Goal: Contribute content

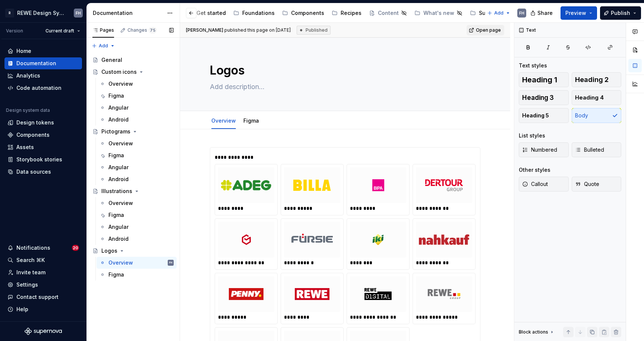
scroll to position [0, 41]
click at [265, 12] on div "Components" at bounding box center [266, 12] width 33 height 7
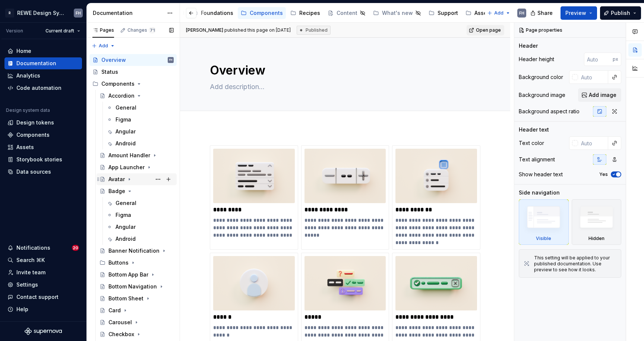
click at [118, 177] on div "Avatar" at bounding box center [116, 178] width 16 height 7
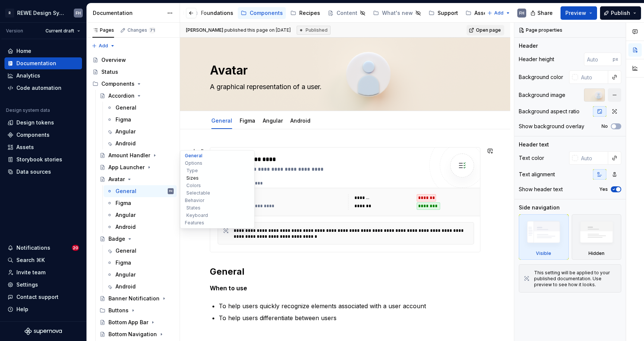
click at [196, 178] on button "Sizes" at bounding box center [217, 177] width 71 height 7
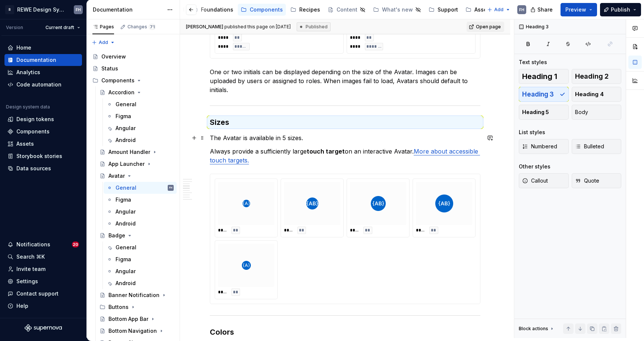
scroll to position [476, 0]
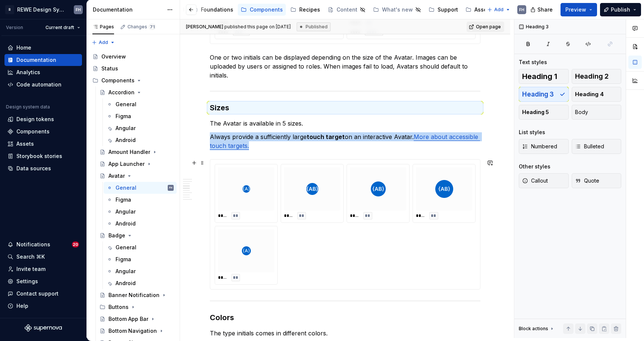
click at [374, 234] on div "**** ** **** ** **** ** **** ** **** **" at bounding box center [345, 224] width 261 height 121
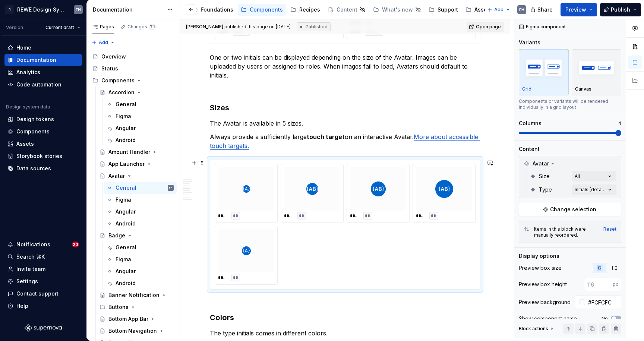
scroll to position [489, 0]
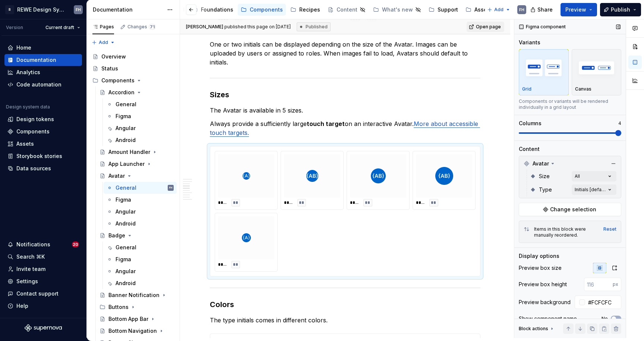
click at [575, 216] on div "Figma component Variants Grid Canvas Components or variants will be rendered in…" at bounding box center [569, 178] width 111 height 318
click at [567, 210] on span "Change selection" at bounding box center [573, 209] width 46 height 7
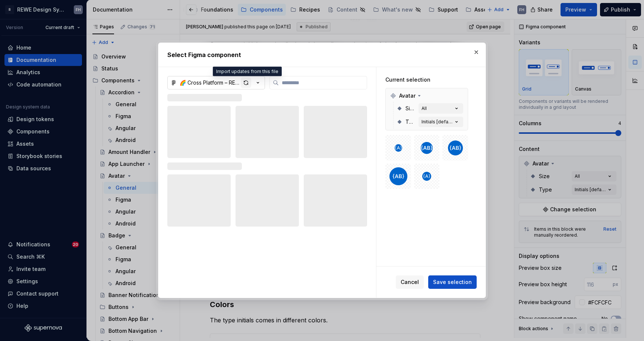
click at [247, 83] on div "button" at bounding box center [246, 82] width 10 height 10
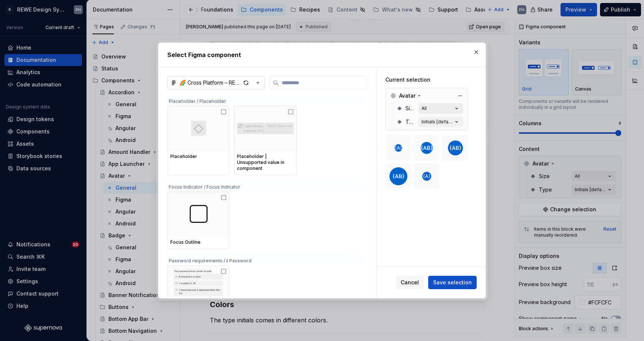
click at [440, 108] on button "All" at bounding box center [440, 108] width 45 height 10
click at [453, 283] on span "Save selection" at bounding box center [452, 282] width 39 height 7
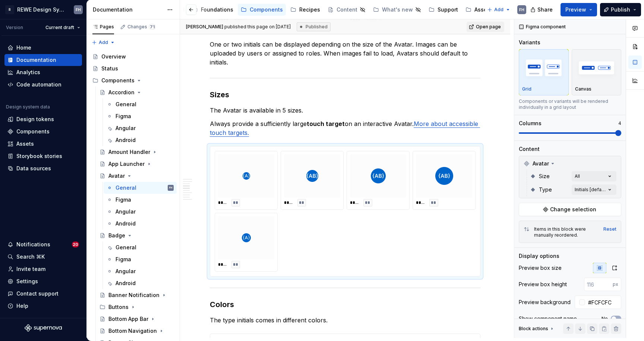
type textarea "*"
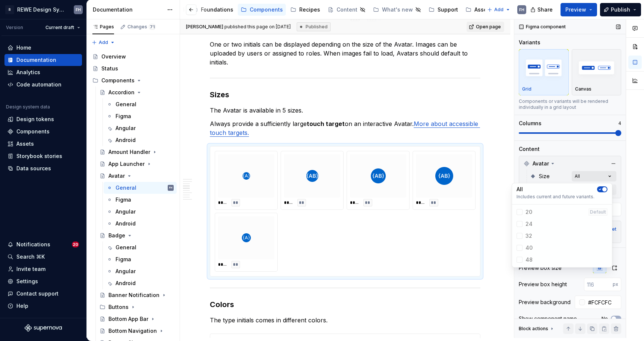
click at [587, 175] on div "Comments Open comments No comments yet Select ‘Comment’ from the block context …" at bounding box center [579, 178] width 130 height 318
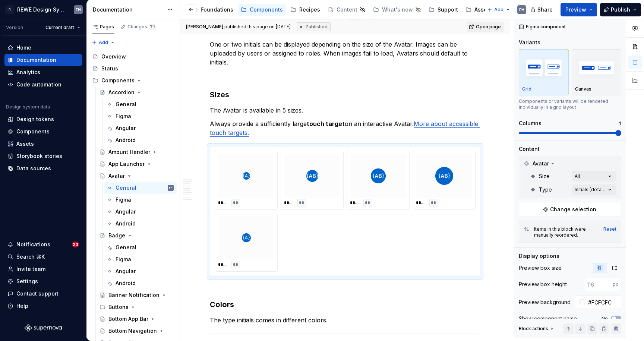
click at [582, 148] on div "Comments Open comments No comments yet Select ‘Comment’ from the block context …" at bounding box center [579, 178] width 130 height 318
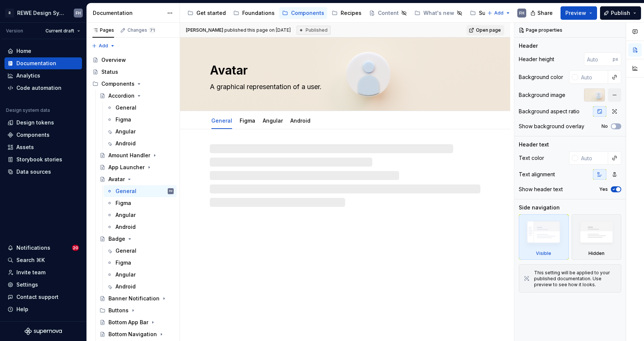
type textarea "*"
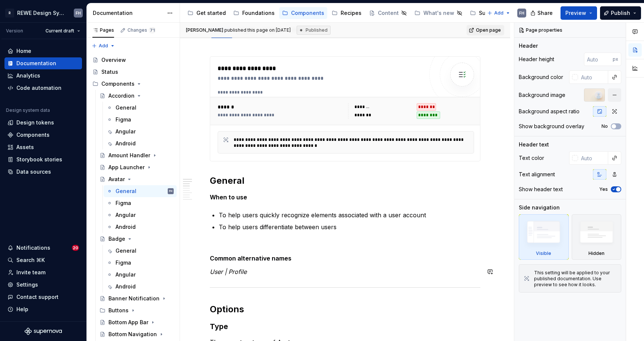
scroll to position [456, 0]
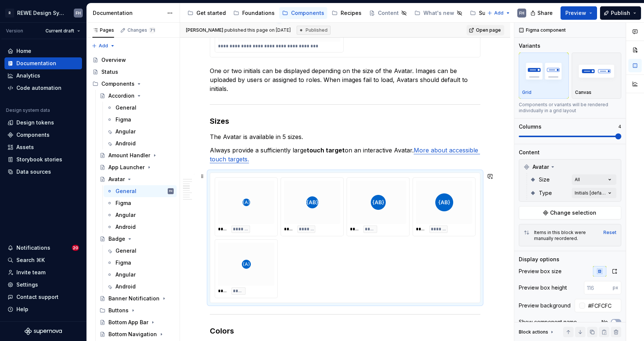
click at [365, 263] on div "**** ******* **** ******* **** ***** **** ******* **** *****" at bounding box center [345, 237] width 261 height 121
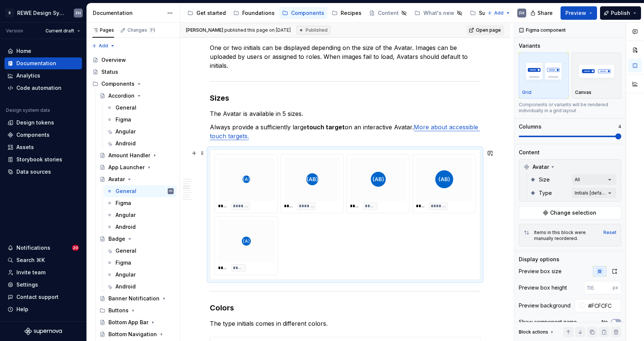
scroll to position [480, 0]
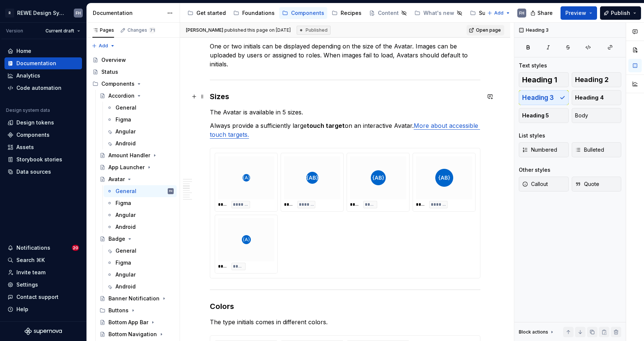
click at [261, 96] on h3 "Sizes" at bounding box center [345, 96] width 270 height 10
click at [317, 111] on p "The Avatar is available in 5 sizes." at bounding box center [345, 112] width 270 height 9
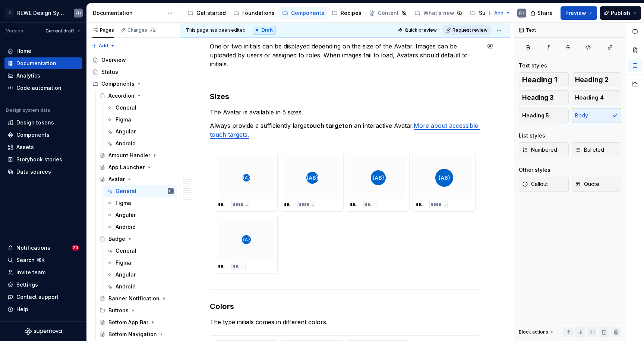
click at [463, 27] on span "Request review" at bounding box center [469, 30] width 35 height 6
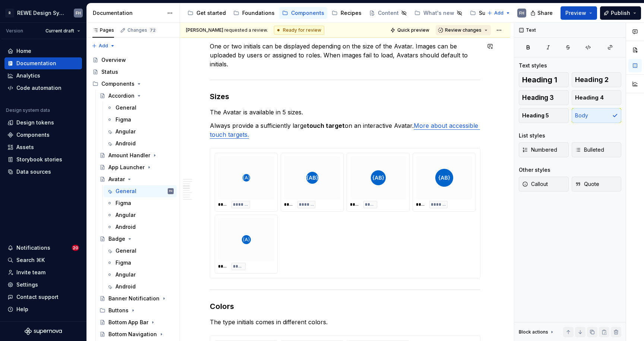
click at [478, 30] on span "Review changes" at bounding box center [463, 30] width 36 height 6
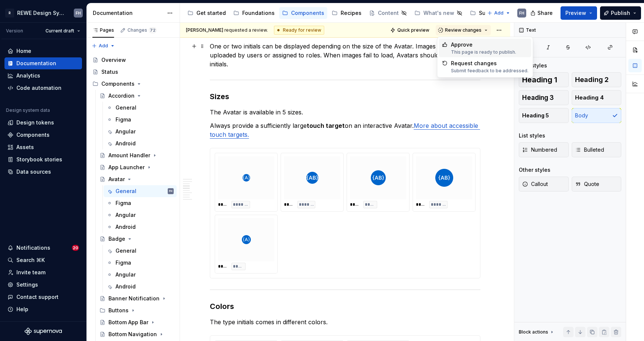
click at [478, 43] on div "Approve" at bounding box center [483, 44] width 65 height 7
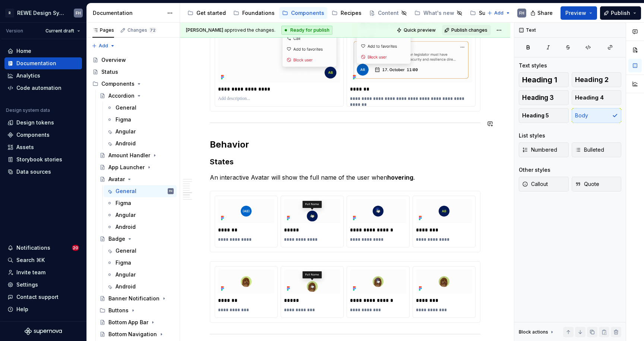
scroll to position [272, 0]
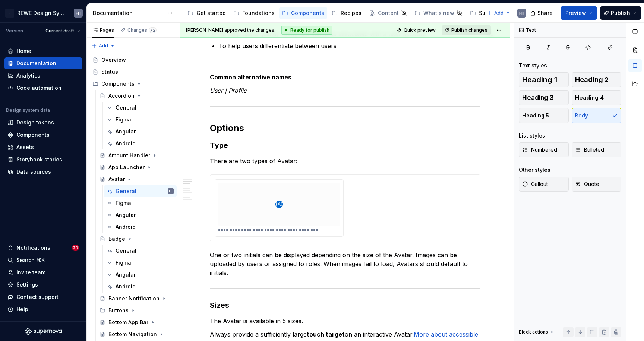
click at [478, 30] on span "Publish changes" at bounding box center [469, 30] width 36 height 6
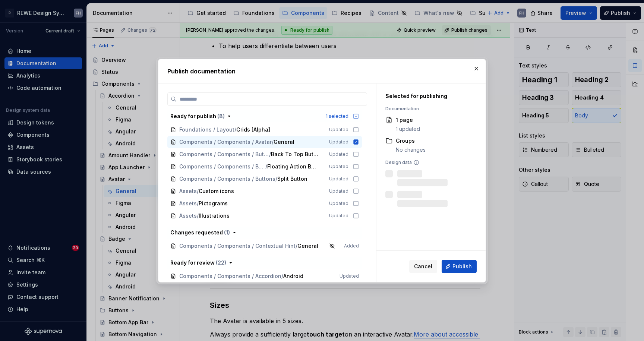
click at [470, 266] on span "Publish" at bounding box center [461, 266] width 19 height 7
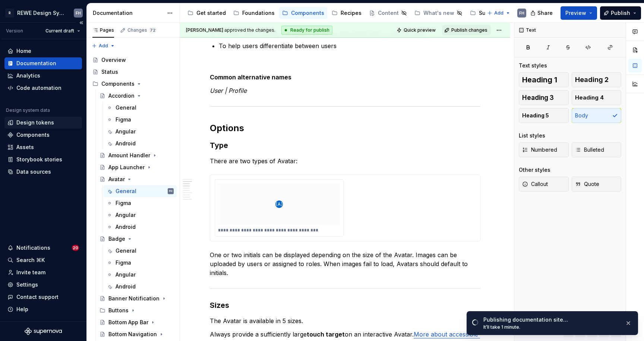
click at [43, 121] on div "Design tokens" at bounding box center [35, 122] width 38 height 7
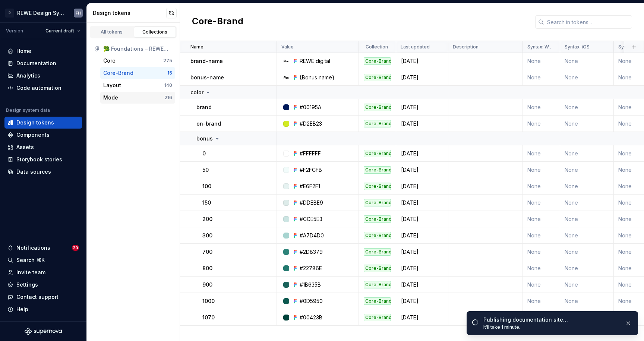
click at [127, 97] on div "Mode" at bounding box center [133, 97] width 61 height 7
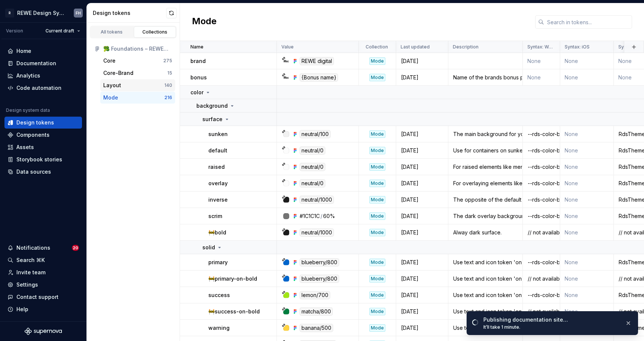
click at [128, 86] on div "Layout" at bounding box center [133, 85] width 61 height 7
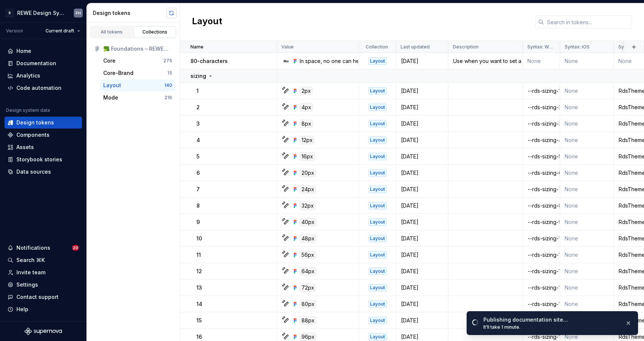
click at [170, 15] on button "button" at bounding box center [171, 13] width 10 height 10
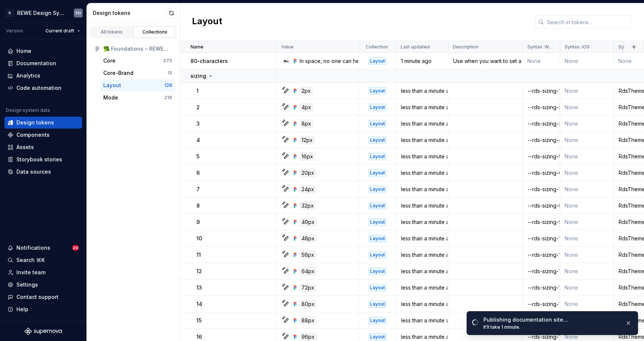
click at [439, 21] on div "Layout" at bounding box center [412, 22] width 464 height 38
click at [629, 323] on button "button" at bounding box center [628, 325] width 10 height 10
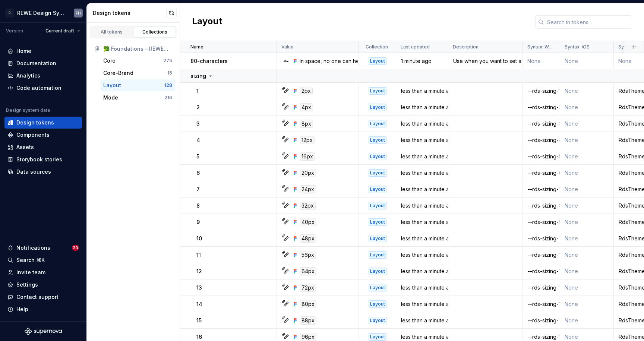
click at [418, 18] on div "Layout" at bounding box center [412, 22] width 464 height 38
click at [418, 19] on div "Layout" at bounding box center [412, 22] width 464 height 38
click at [173, 15] on button "button" at bounding box center [171, 13] width 10 height 10
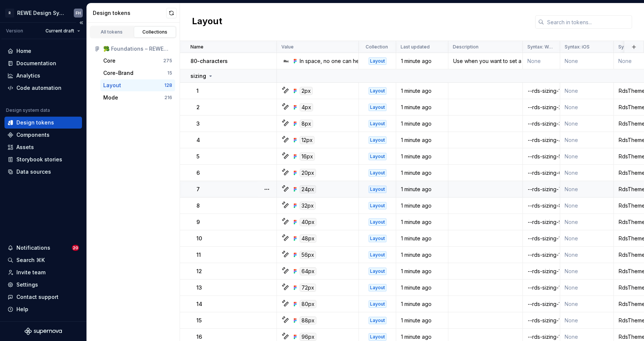
drag, startPoint x: 128, startPoint y: 124, endPoint x: 38, endPoint y: 103, distance: 92.5
click at [127, 124] on div "All tokens Collections 🥦 Foundations – REWE Design System Core 275 Core-Brand 1…" at bounding box center [133, 182] width 93 height 318
click at [41, 64] on div "Documentation" at bounding box center [36, 63] width 40 height 7
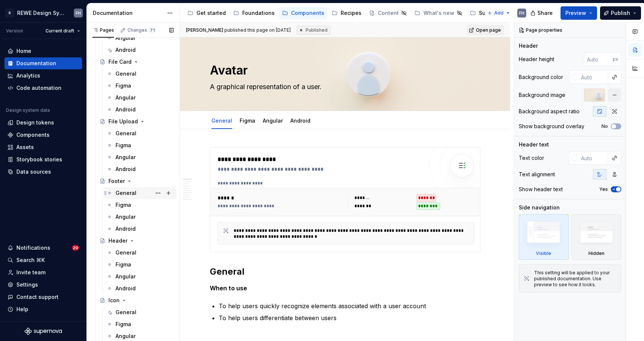
scroll to position [610, 0]
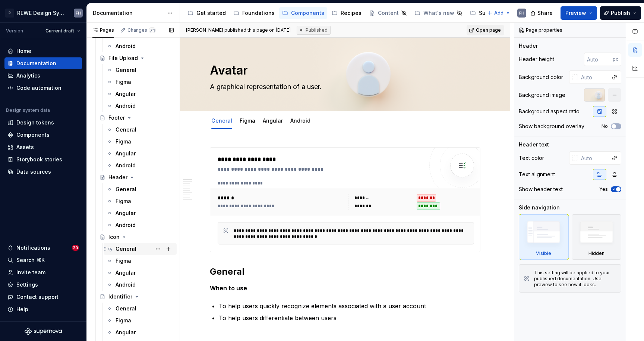
click at [124, 250] on div "General" at bounding box center [125, 248] width 21 height 7
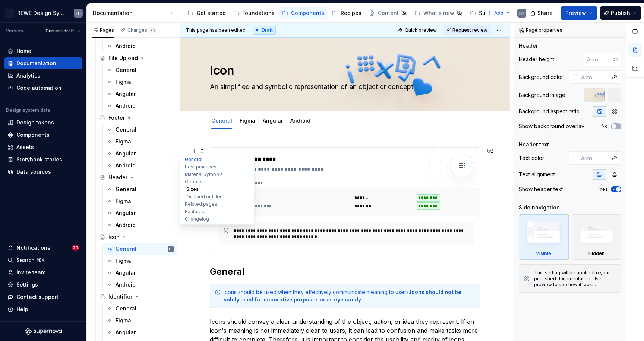
type textarea "*"
click at [195, 188] on button "Sizes" at bounding box center [217, 188] width 71 height 7
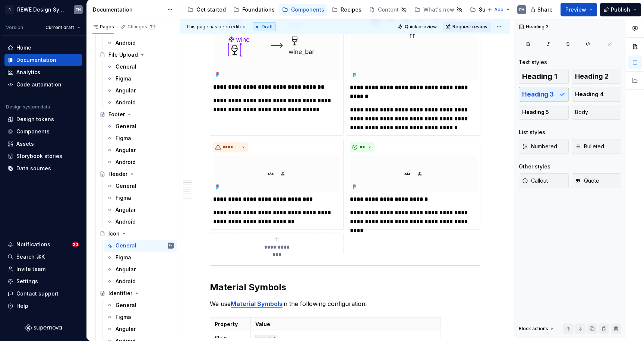
scroll to position [990, 0]
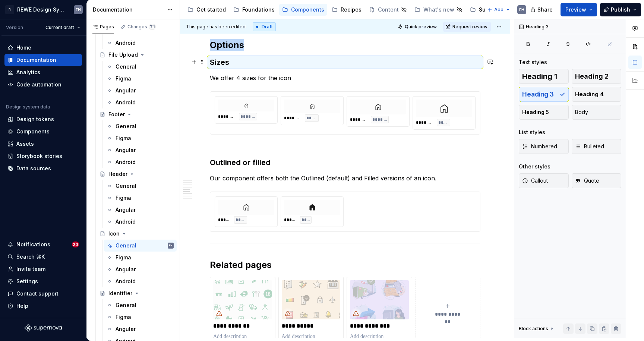
click at [247, 66] on h3 "Sizes" at bounding box center [345, 62] width 270 height 10
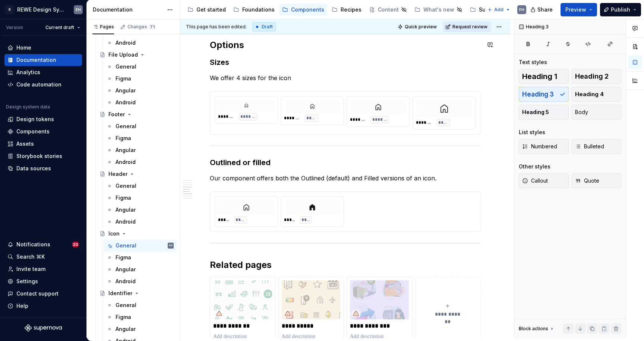
click at [469, 27] on span "Request review" at bounding box center [469, 27] width 35 height 6
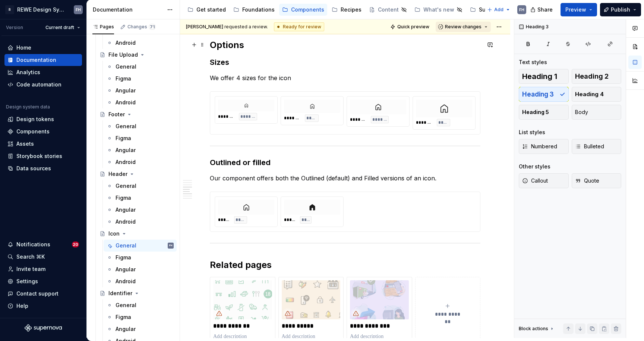
click at [466, 26] on span "Review changes" at bounding box center [463, 27] width 36 height 6
click at [474, 43] on div "Approve" at bounding box center [483, 41] width 65 height 7
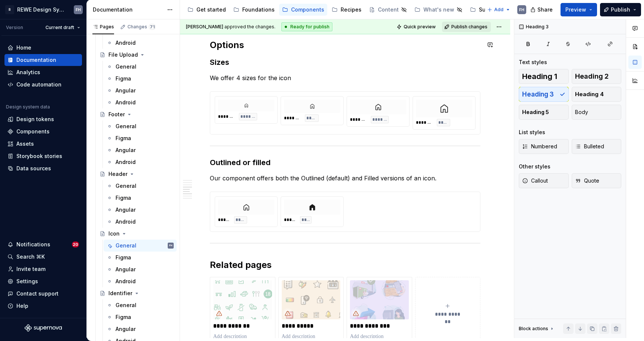
click at [473, 25] on span "Publish changes" at bounding box center [469, 27] width 36 height 6
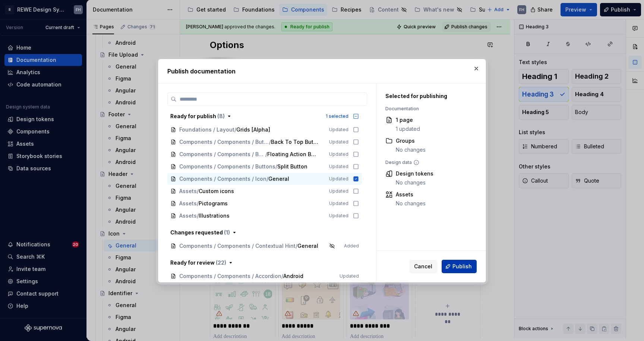
click at [466, 264] on span "Publish" at bounding box center [461, 266] width 19 height 7
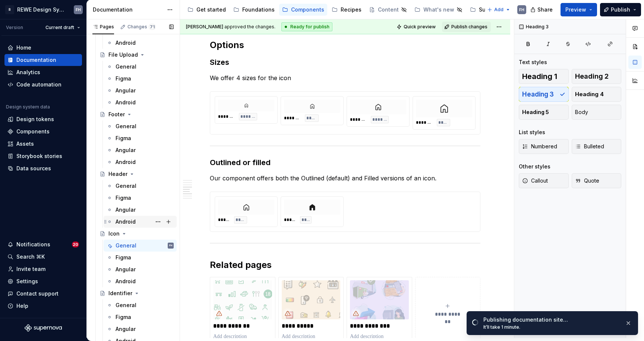
scroll to position [137, 0]
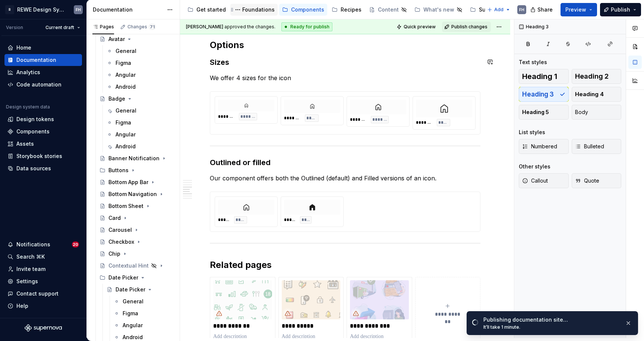
click at [258, 10] on div "Foundations" at bounding box center [258, 9] width 32 height 7
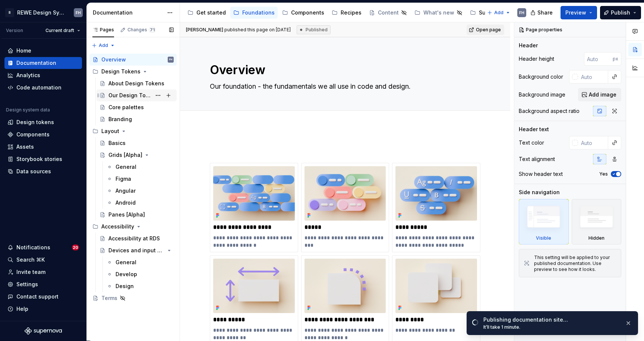
click at [123, 92] on div "Our Design Tokens" at bounding box center [129, 95] width 43 height 7
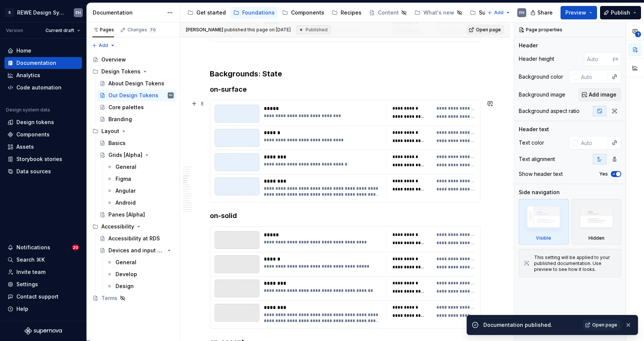
scroll to position [1556, 0]
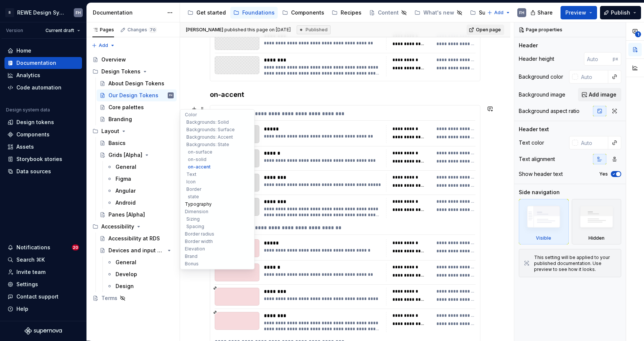
click at [203, 203] on button "Typography" at bounding box center [217, 203] width 71 height 7
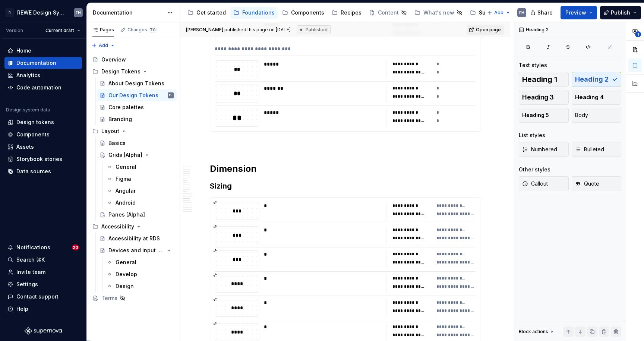
scroll to position [4098, 0]
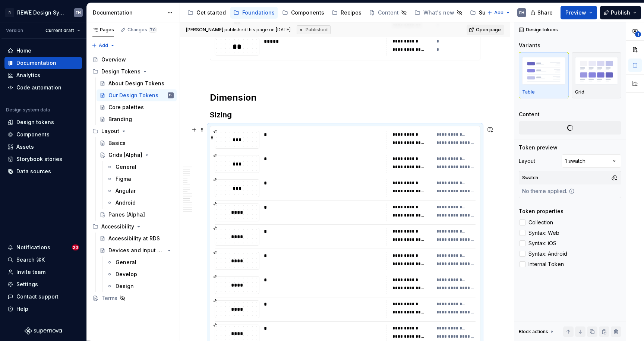
click at [314, 137] on div "*" at bounding box center [322, 134] width 117 height 7
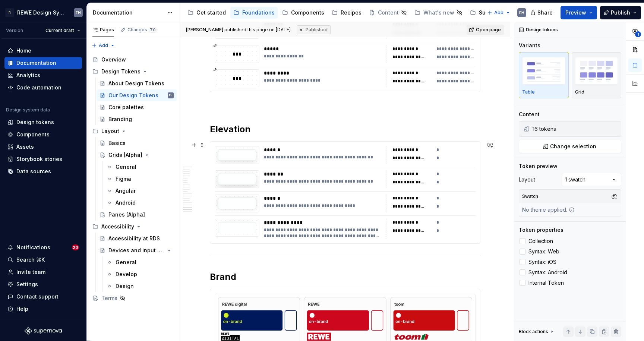
scroll to position [5287, 0]
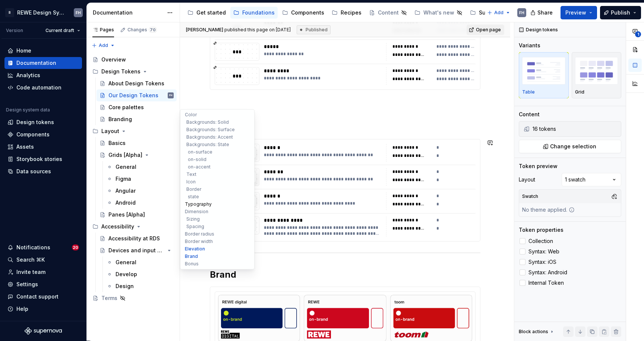
click at [204, 204] on button "Typography" at bounding box center [217, 203] width 71 height 7
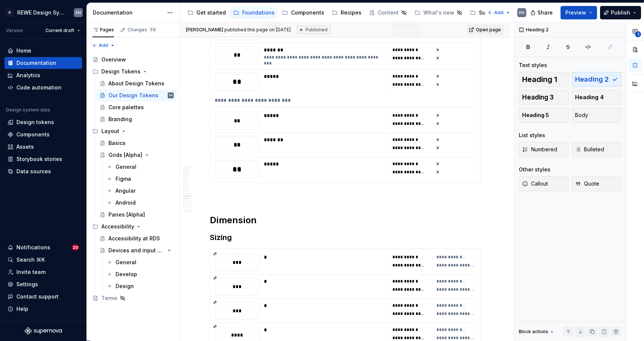
scroll to position [3974, 0]
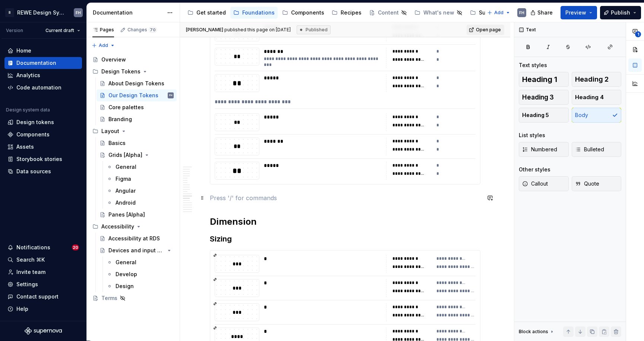
click at [232, 198] on p at bounding box center [345, 197] width 270 height 9
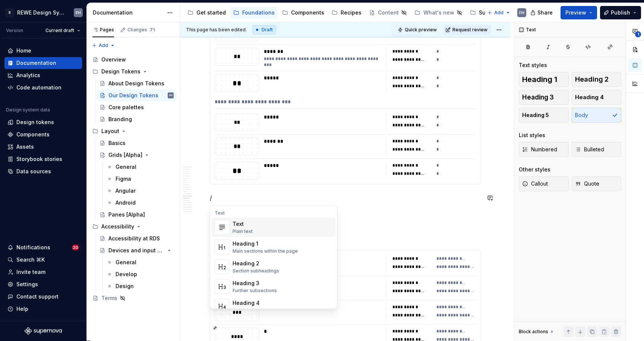
type textarea "*"
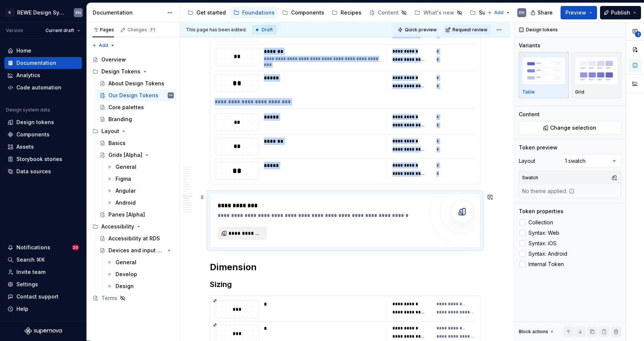
click at [246, 233] on span "**********" at bounding box center [245, 232] width 34 height 7
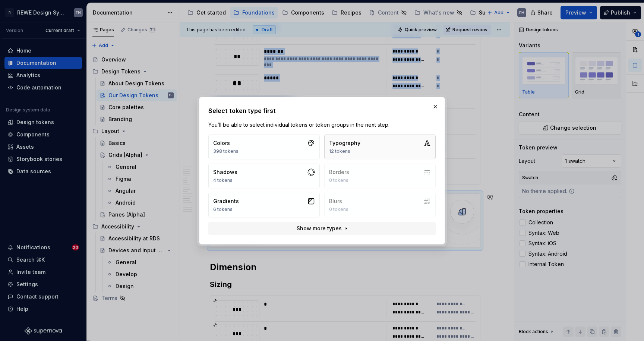
click at [374, 149] on button "Typography 12 tokens" at bounding box center [379, 146] width 111 height 25
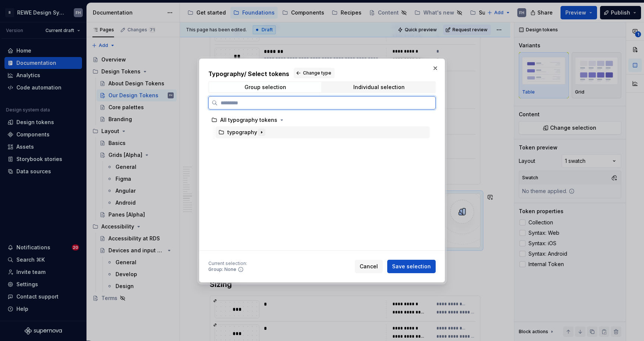
click at [258, 133] on icon "button" at bounding box center [261, 132] width 6 height 6
click at [259, 134] on icon "button" at bounding box center [261, 132] width 6 height 6
click at [301, 72] on button "Change type" at bounding box center [313, 73] width 41 height 10
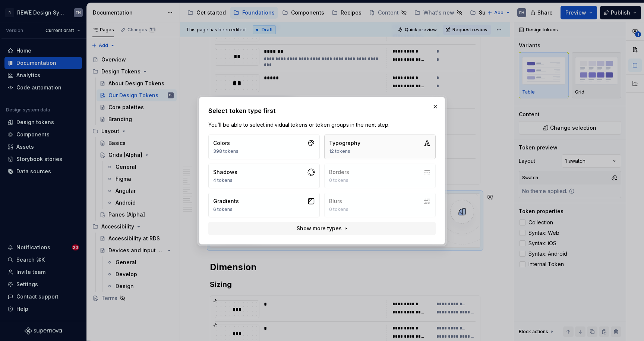
click at [361, 144] on button "Typography 12 tokens" at bounding box center [379, 146] width 111 height 25
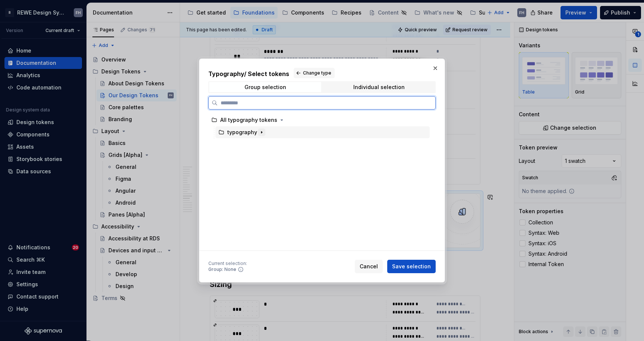
click at [258, 131] on icon "button" at bounding box center [261, 132] width 6 height 6
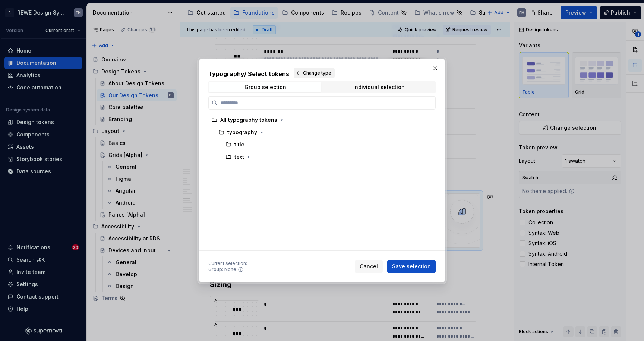
click at [299, 70] on button "Change type" at bounding box center [313, 73] width 41 height 10
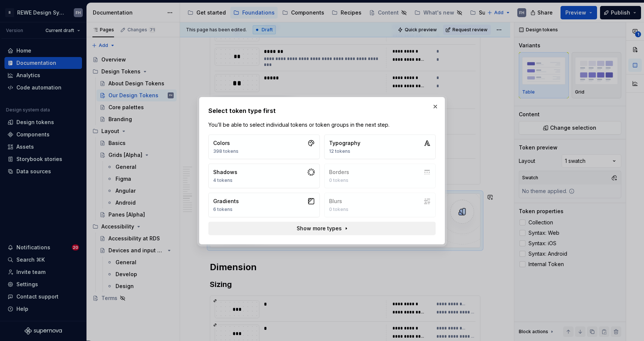
click at [331, 228] on span "Show more types" at bounding box center [318, 228] width 45 height 7
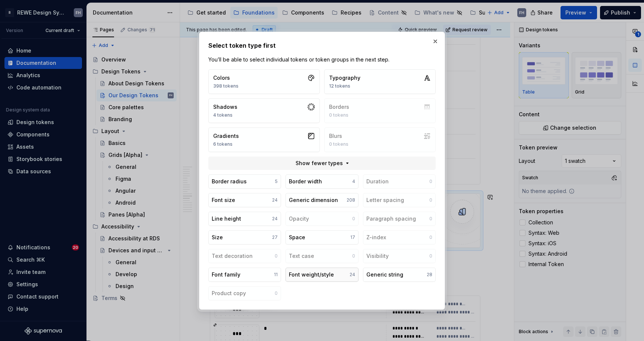
click at [320, 272] on div "Font weight/style" at bounding box center [311, 274] width 45 height 7
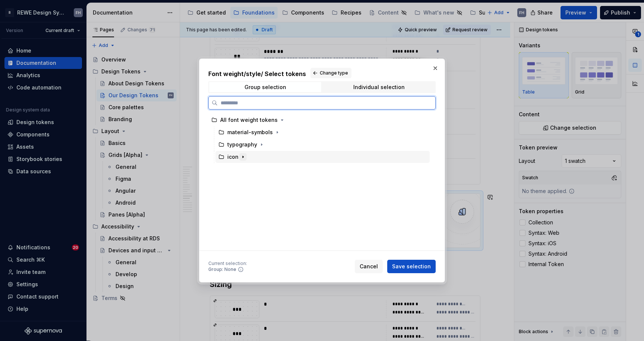
click at [239, 156] on button "button" at bounding box center [242, 156] width 7 height 7
click at [228, 158] on div "icon" at bounding box center [232, 156] width 11 height 7
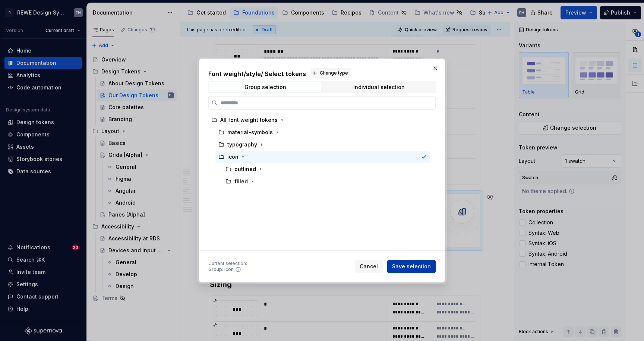
click at [420, 266] on span "Save selection" at bounding box center [411, 266] width 39 height 7
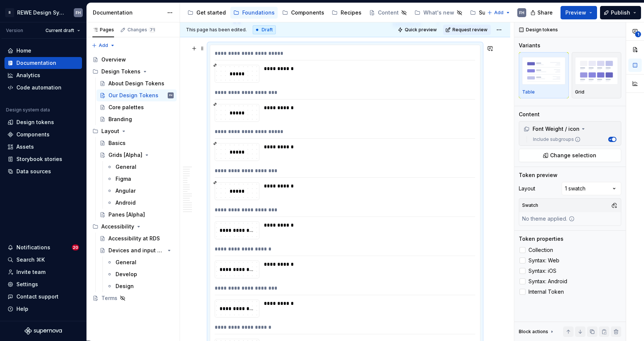
scroll to position [4109, 0]
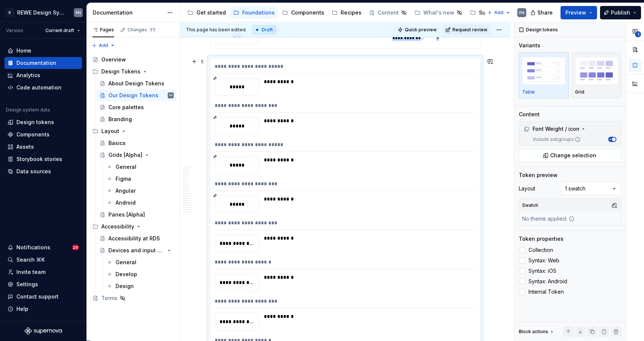
click at [378, 149] on div "**********" at bounding box center [345, 146] width 260 height 11
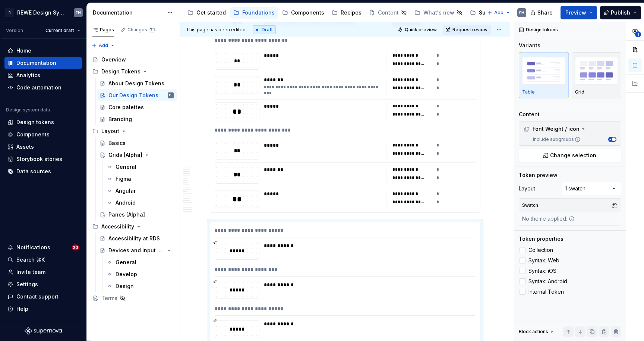
scroll to position [3962, 0]
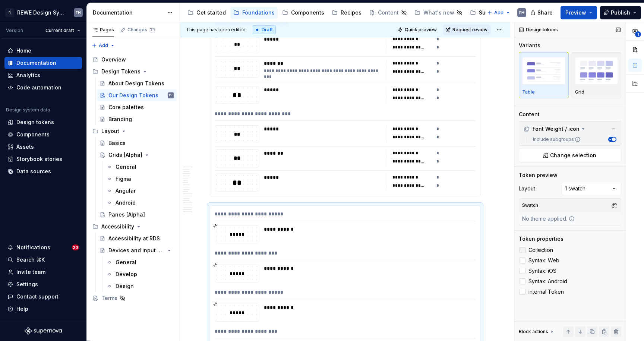
click at [541, 248] on span "Collection" at bounding box center [540, 250] width 25 height 6
click at [546, 279] on span "Syntax: Android" at bounding box center [547, 281] width 39 height 6
click at [553, 292] on span "Internal Token" at bounding box center [545, 292] width 35 height 6
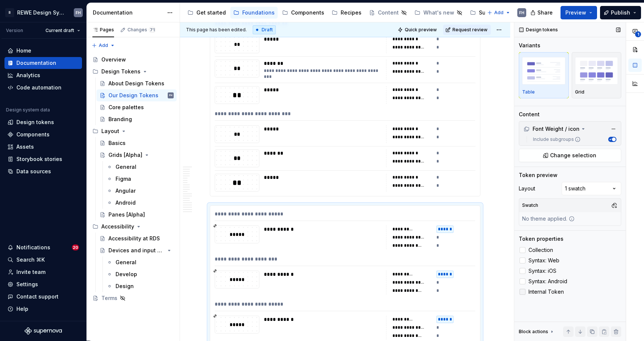
click at [553, 289] on span "Internal Token" at bounding box center [545, 292] width 35 height 6
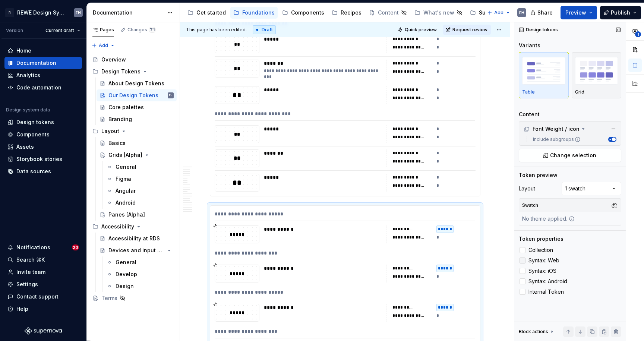
click at [550, 259] on span "Syntax: Web" at bounding box center [543, 260] width 31 height 6
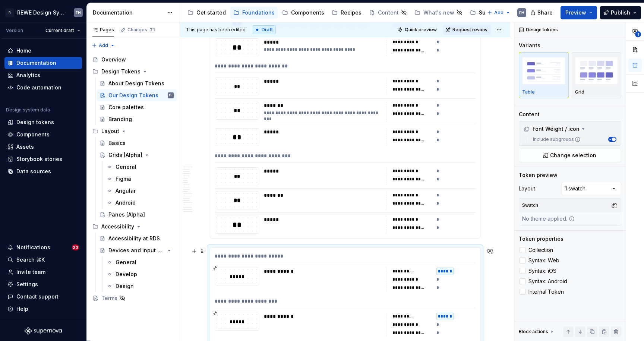
scroll to position [3981, 0]
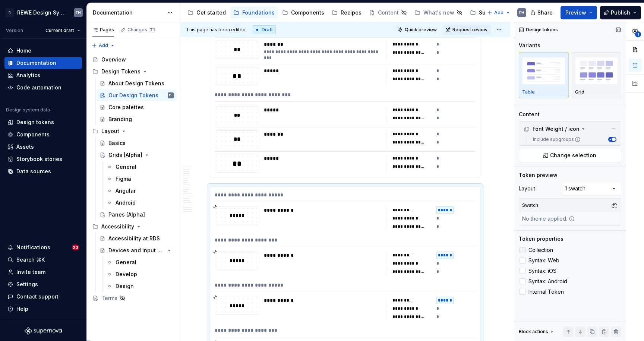
click at [542, 249] on span "Collection" at bounding box center [540, 250] width 25 height 6
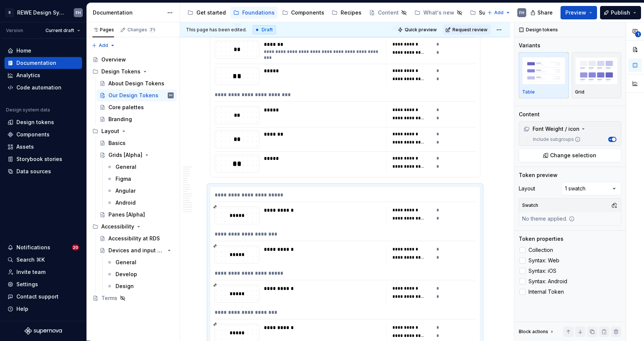
click at [350, 140] on div "*******" at bounding box center [323, 139] width 118 height 18
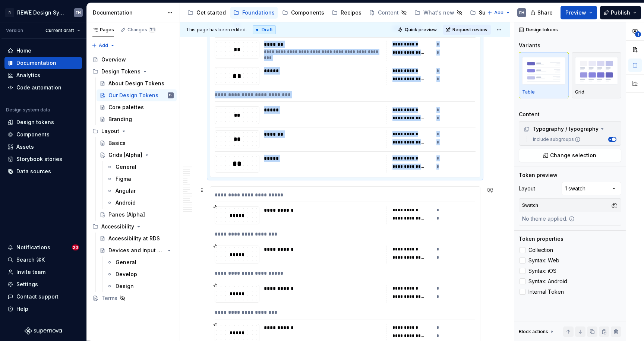
click at [366, 206] on div "**********" at bounding box center [345, 345] width 270 height 316
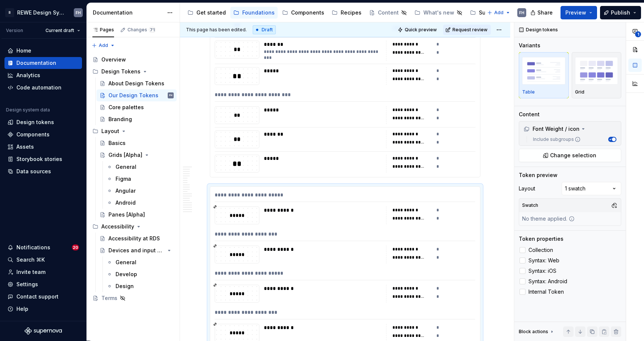
click at [355, 109] on div "*****" at bounding box center [322, 109] width 117 height 7
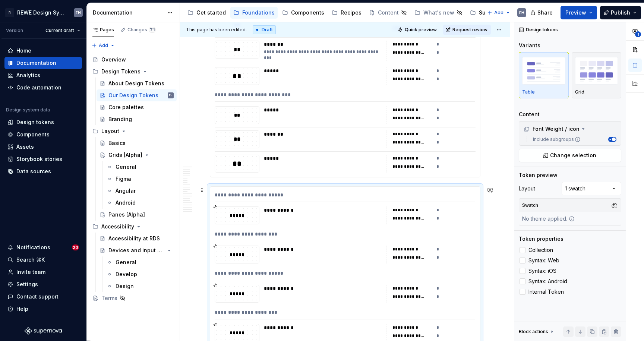
click at [363, 208] on div "**********" at bounding box center [322, 209] width 117 height 7
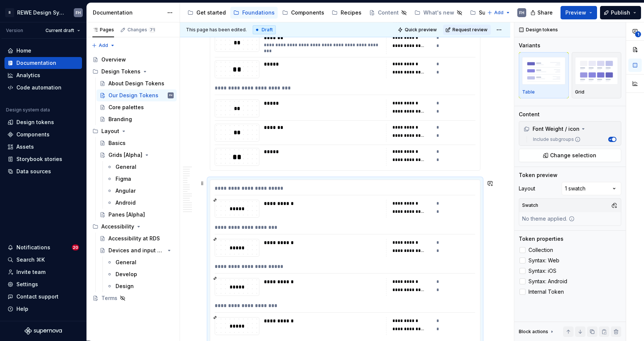
scroll to position [3976, 0]
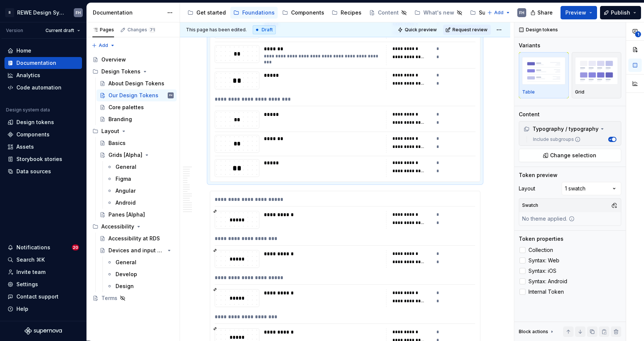
click at [312, 151] on div "*******" at bounding box center [323, 144] width 118 height 18
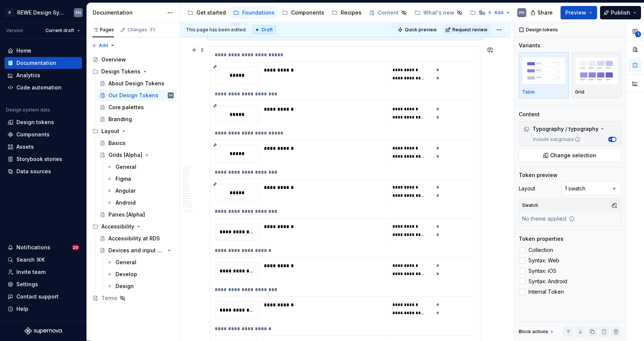
scroll to position [4060, 0]
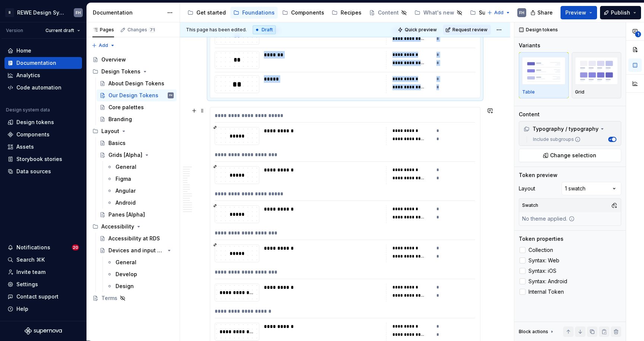
click at [304, 162] on div "**********" at bounding box center [345, 265] width 270 height 316
click at [426, 29] on span "Quick preview" at bounding box center [420, 30] width 32 height 6
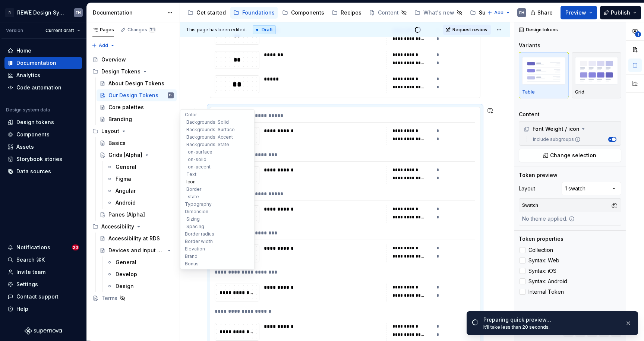
click at [191, 181] on button "Icon" at bounding box center [217, 181] width 71 height 7
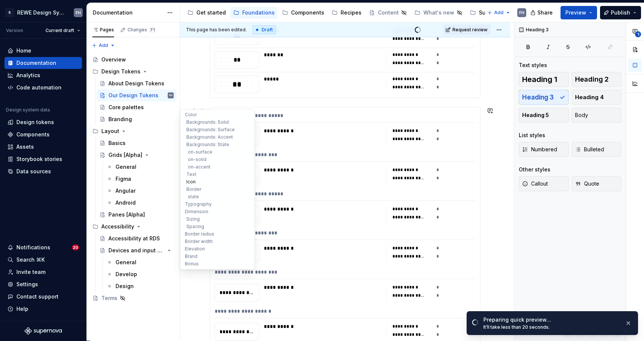
scroll to position [2813, 0]
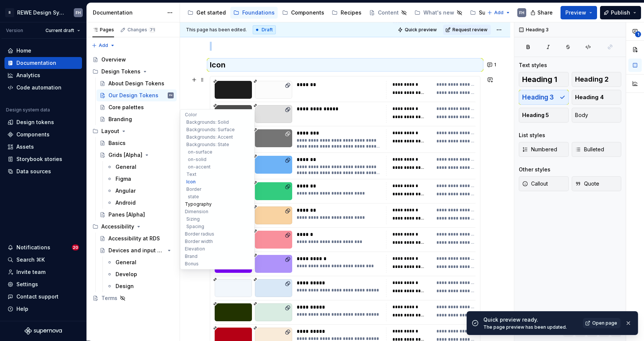
click at [204, 204] on button "Typography" at bounding box center [217, 203] width 71 height 7
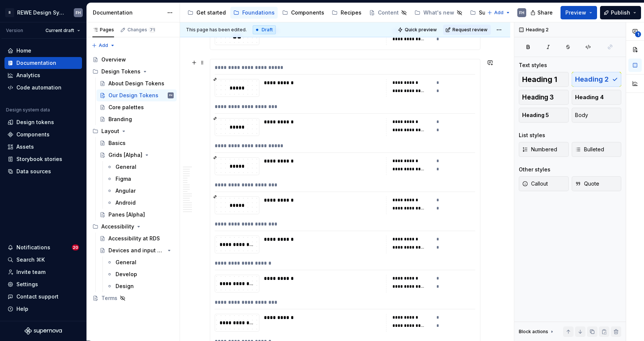
scroll to position [4044, 0]
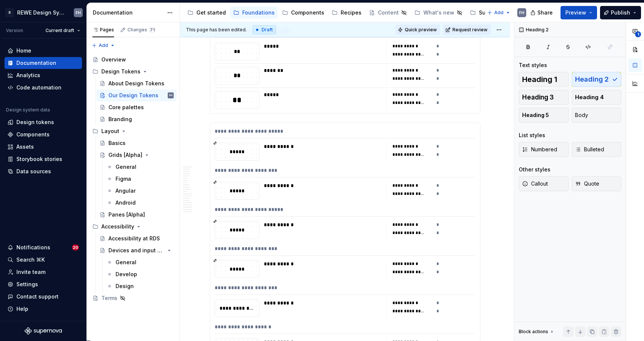
click at [425, 27] on span "Quick preview" at bounding box center [420, 30] width 32 height 6
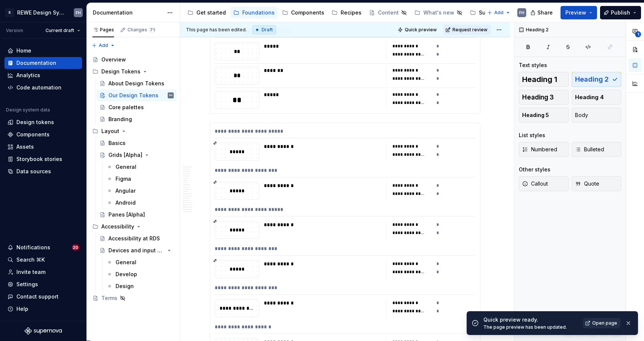
click at [612, 320] on span "Open page" at bounding box center [604, 323] width 25 height 6
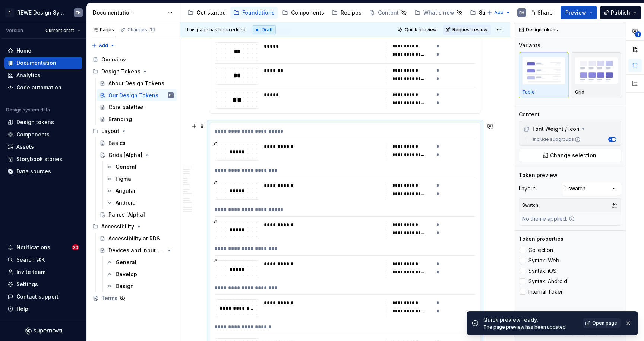
click at [325, 181] on div "**********" at bounding box center [345, 281] width 270 height 316
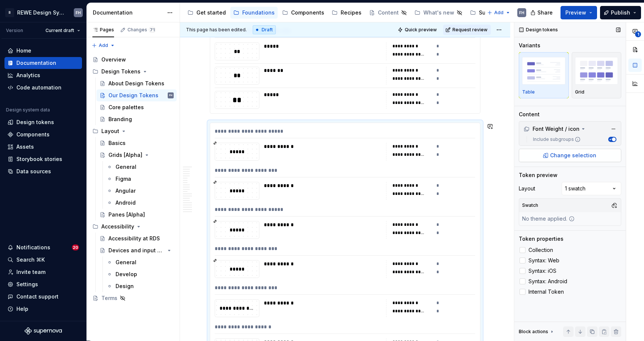
type textarea "*"
click at [327, 126] on div "**********" at bounding box center [345, 281] width 270 height 316
click at [359, 129] on div "**********" at bounding box center [345, 132] width 260 height 11
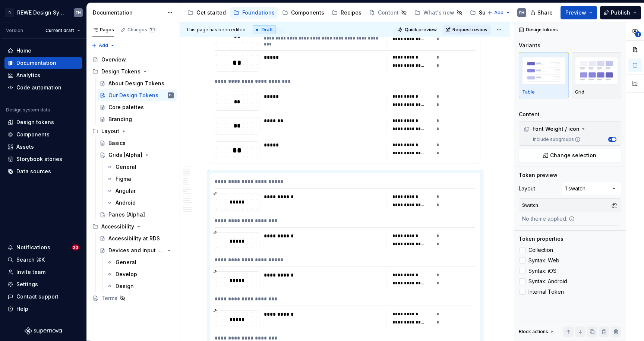
scroll to position [3962, 0]
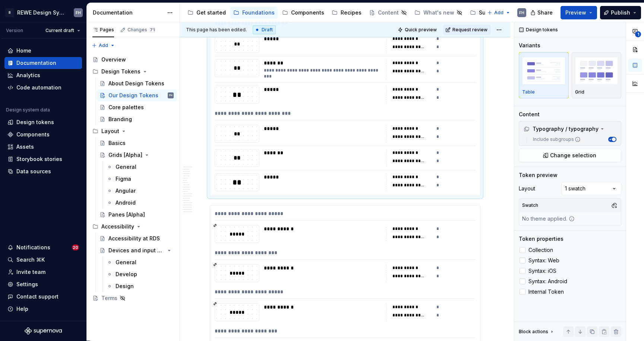
click at [378, 129] on div "*****" at bounding box center [322, 128] width 117 height 7
click at [563, 156] on span "Change selection" at bounding box center [573, 155] width 46 height 7
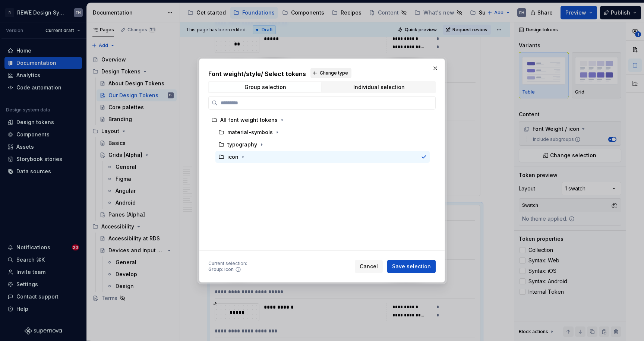
click at [320, 73] on span "Change type" at bounding box center [334, 73] width 28 height 6
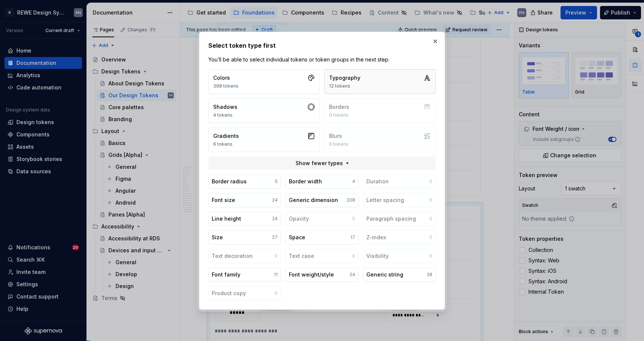
click at [377, 77] on button "Typography 12 tokens" at bounding box center [379, 81] width 111 height 25
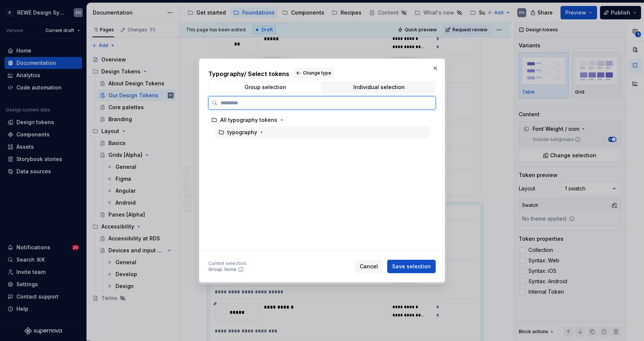
click at [255, 130] on div "typography" at bounding box center [242, 131] width 30 height 7
click at [261, 131] on icon "button" at bounding box center [261, 132] width 1 height 2
click at [258, 129] on button "button" at bounding box center [261, 131] width 7 height 7
click at [280, 117] on icon "button" at bounding box center [282, 120] width 6 height 6
click at [280, 120] on icon "button" at bounding box center [282, 120] width 6 height 6
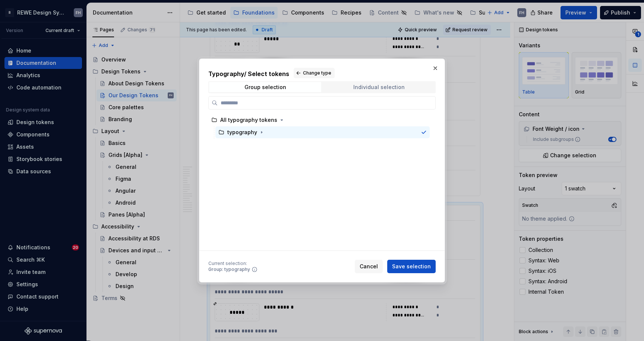
click at [350, 85] on span "Individual selection" at bounding box center [379, 87] width 112 height 10
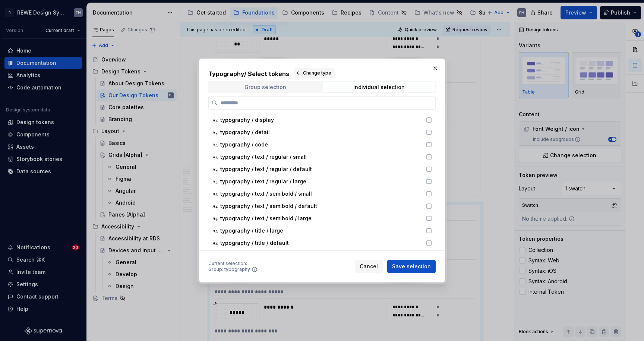
click at [281, 84] on div "Group selection" at bounding box center [265, 87] width 42 height 6
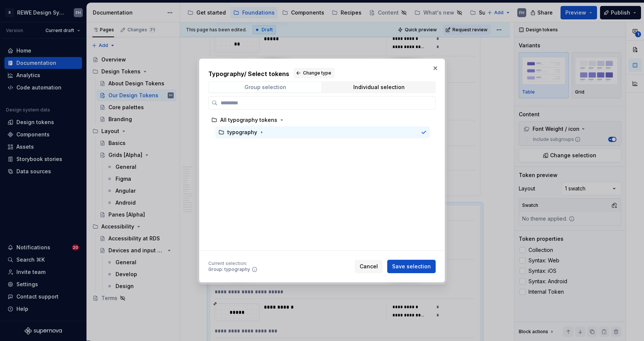
click at [266, 86] on div "Group selection" at bounding box center [265, 87] width 42 height 6
click at [310, 73] on span "Change type" at bounding box center [317, 73] width 28 height 6
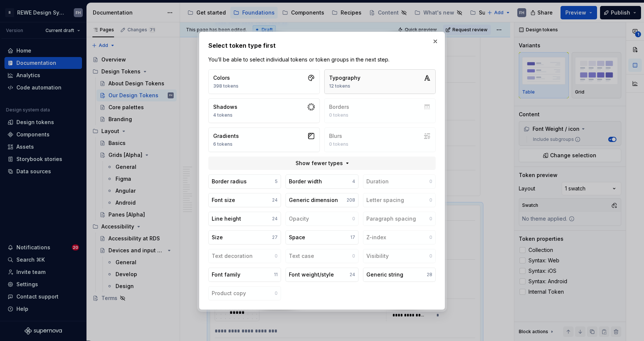
click at [393, 82] on button "Typography 12 tokens" at bounding box center [379, 81] width 111 height 25
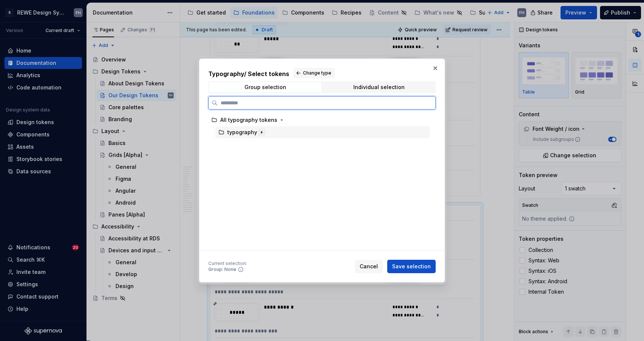
click at [260, 133] on icon "button" at bounding box center [261, 132] width 6 height 6
click at [240, 152] on div "text" at bounding box center [325, 157] width 207 height 12
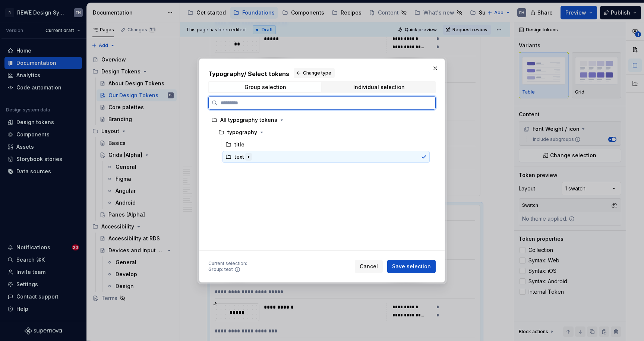
drag, startPoint x: 246, startPoint y: 156, endPoint x: 250, endPoint y: 156, distance: 4.5
click at [246, 156] on icon "button" at bounding box center [248, 157] width 6 height 6
click at [257, 168] on div "regular" at bounding box center [250, 168] width 19 height 7
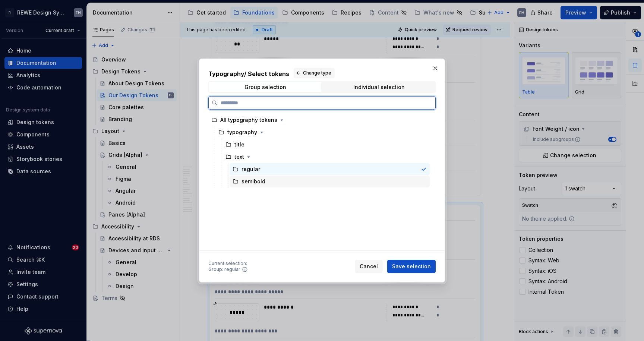
click at [258, 179] on div "semibold" at bounding box center [253, 181] width 24 height 7
click at [253, 158] on div "text" at bounding box center [325, 157] width 207 height 12
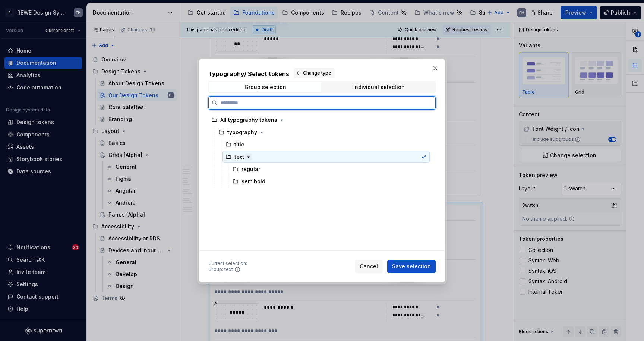
click at [248, 153] on button "button" at bounding box center [248, 156] width 7 height 7
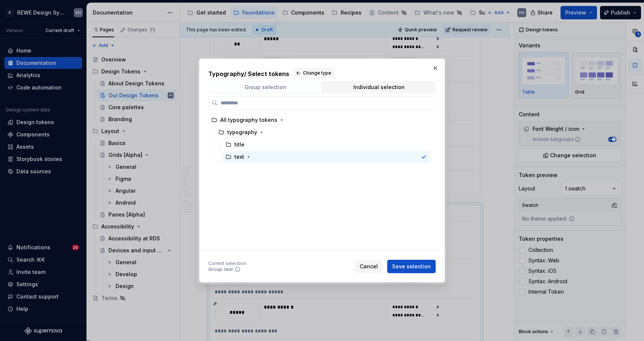
click at [272, 87] on div "Group selection" at bounding box center [265, 87] width 42 height 6
click at [313, 74] on span "Change type" at bounding box center [317, 73] width 28 height 6
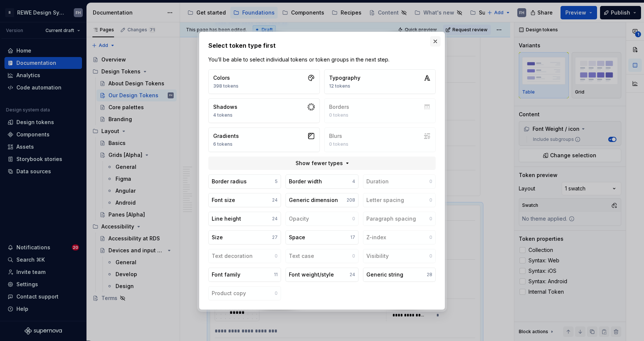
click at [435, 41] on button "button" at bounding box center [435, 41] width 10 height 10
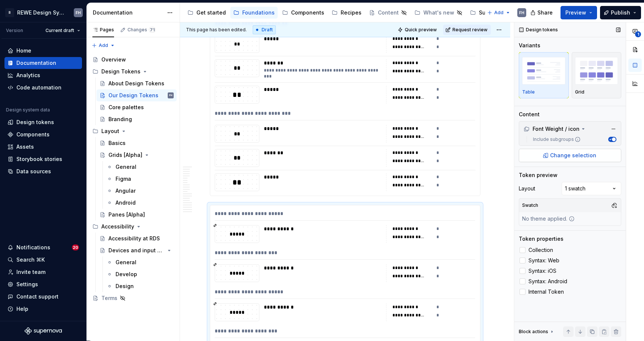
click at [578, 157] on span "Change selection" at bounding box center [573, 155] width 46 height 7
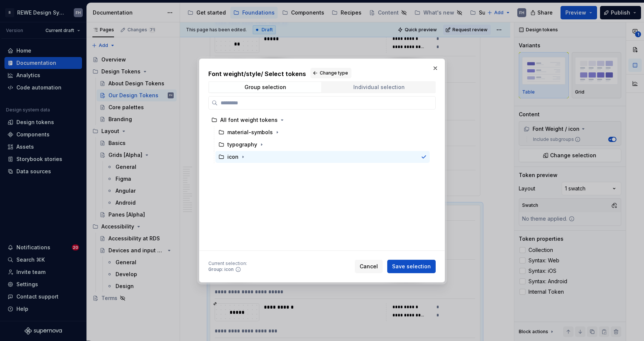
click at [391, 85] on div "Individual selection" at bounding box center [378, 87] width 51 height 6
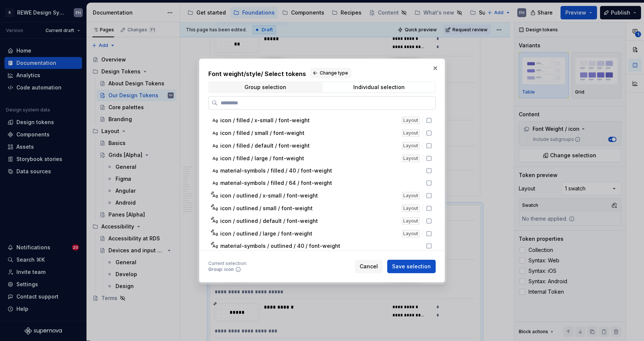
click at [284, 103] on input "search" at bounding box center [327, 102] width 218 height 7
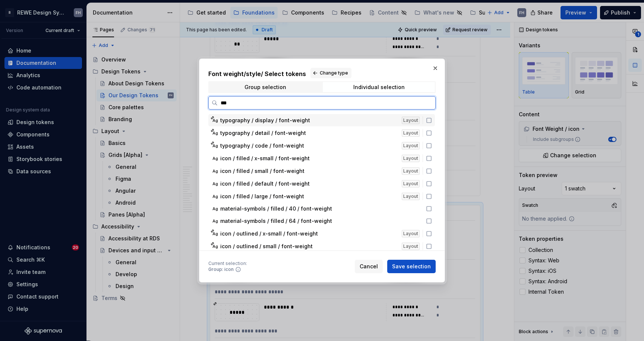
type input "****"
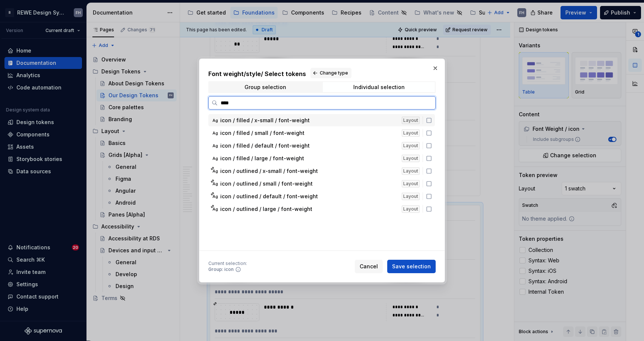
click at [428, 120] on icon at bounding box center [429, 120] width 6 height 6
click at [429, 133] on icon at bounding box center [429, 133] width 6 height 6
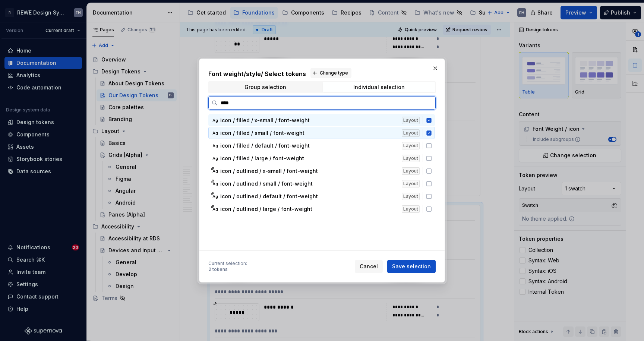
click at [429, 143] on icon at bounding box center [428, 145] width 4 height 4
click at [427, 152] on div "Ag icon / filled / large / font-weight Layout" at bounding box center [321, 158] width 226 height 12
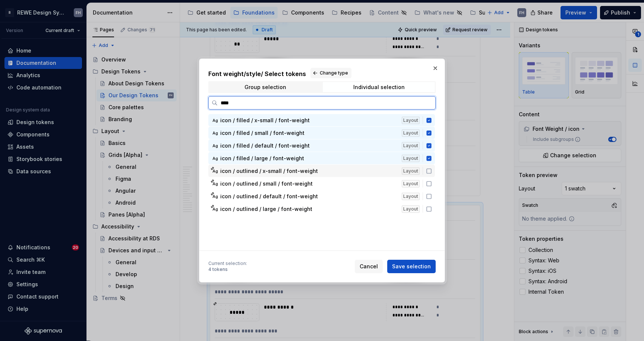
click at [428, 171] on icon at bounding box center [429, 171] width 6 height 6
drag, startPoint x: 429, startPoint y: 183, endPoint x: 429, endPoint y: 189, distance: 6.0
click at [428, 183] on icon at bounding box center [429, 184] width 6 height 6
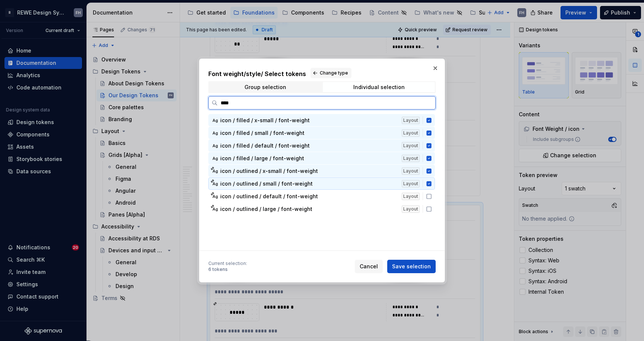
drag, startPoint x: 428, startPoint y: 192, endPoint x: 428, endPoint y: 200, distance: 8.2
click at [428, 192] on div "Ag icon / outlined / default / font-weight Layout" at bounding box center [321, 196] width 226 height 12
click at [428, 209] on icon at bounding box center [429, 209] width 6 height 6
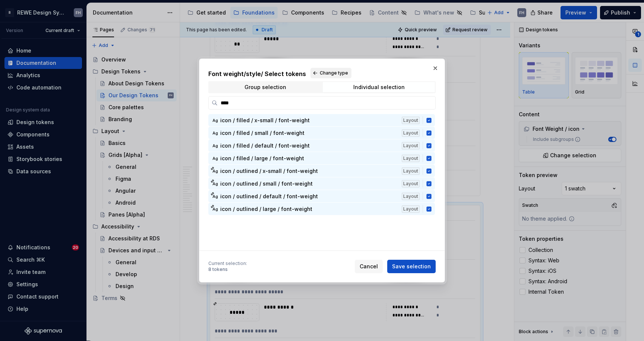
click at [330, 72] on span "Change type" at bounding box center [334, 73] width 28 height 6
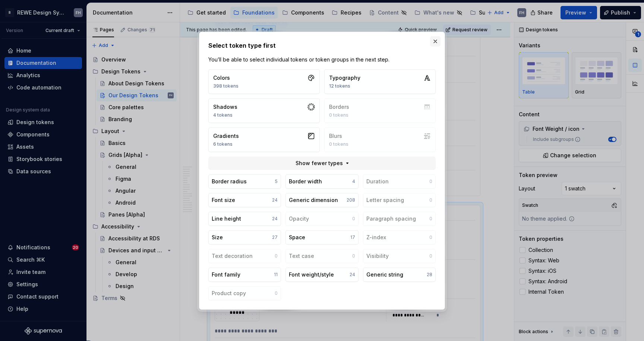
click at [434, 42] on button "button" at bounding box center [435, 41] width 10 height 10
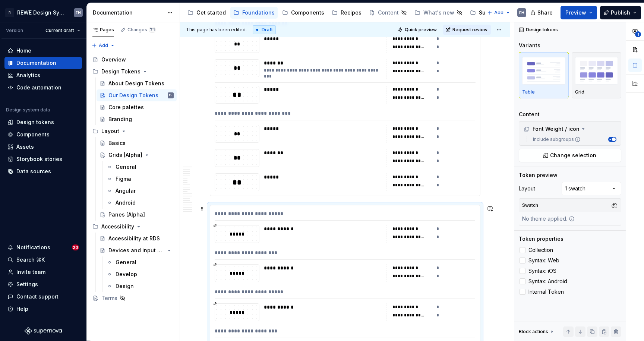
click at [356, 215] on div "**********" at bounding box center [345, 215] width 260 height 11
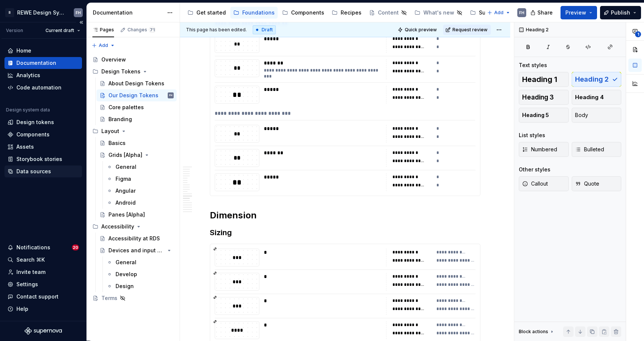
click at [51, 173] on div "Data sources" at bounding box center [43, 171] width 72 height 7
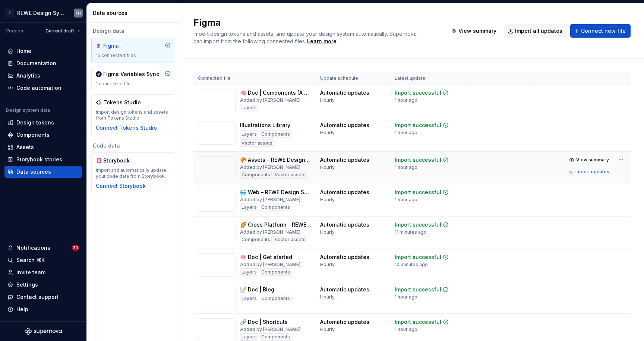
scroll to position [1, 0]
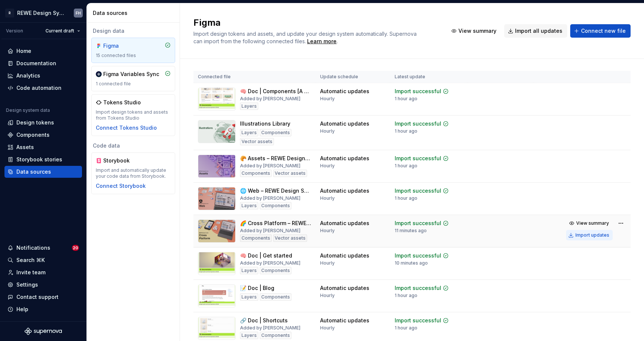
click at [582, 232] on div "Import updates" at bounding box center [592, 235] width 34 height 6
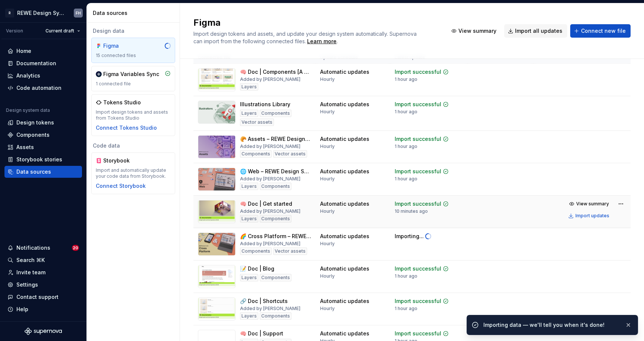
scroll to position [22, 0]
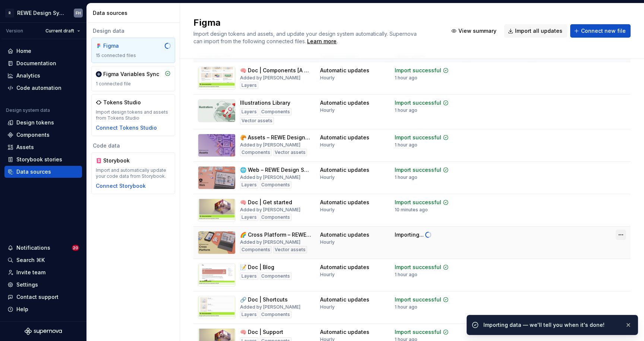
click at [616, 234] on html "R REWE Design System FH Version Current draft Home Documentation Analytics Code…" at bounding box center [322, 170] width 644 height 341
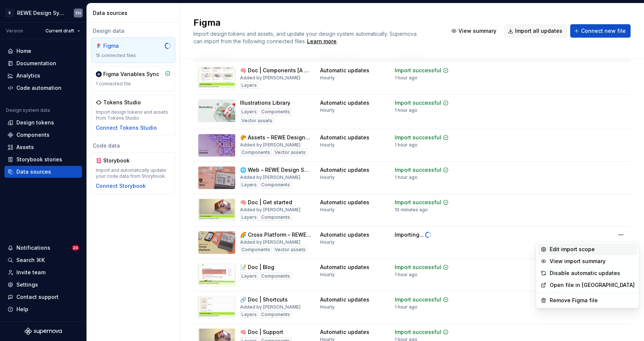
click at [595, 250] on div "Edit import scope" at bounding box center [591, 248] width 85 height 7
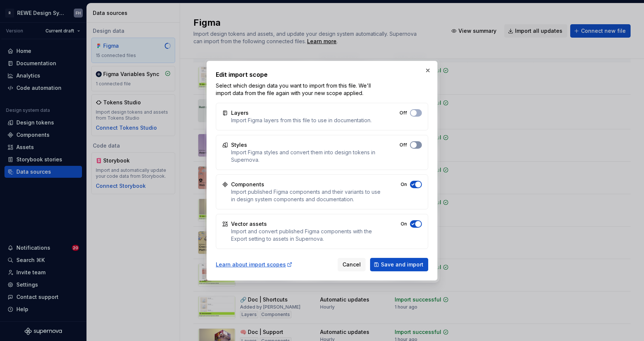
click at [417, 141] on button "Off" at bounding box center [416, 144] width 12 height 7
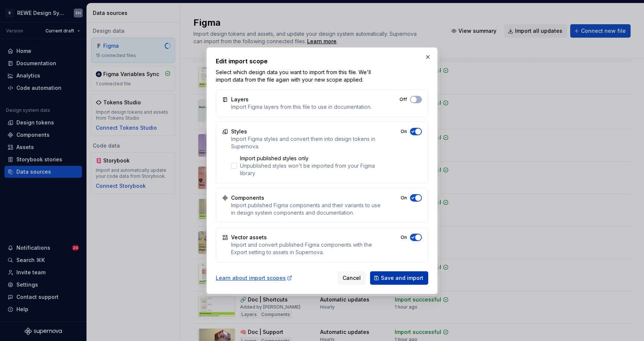
click at [400, 275] on span "Save and import" at bounding box center [402, 277] width 42 height 7
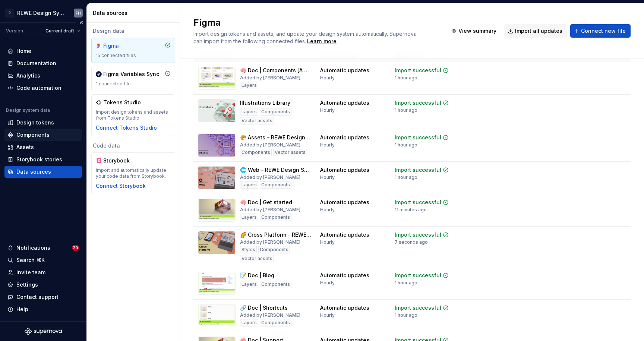
click at [38, 136] on div "Components" at bounding box center [32, 134] width 33 height 7
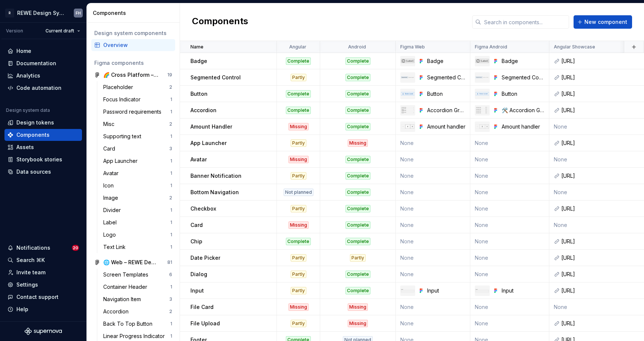
click at [434, 24] on div "Components New component" at bounding box center [412, 22] width 464 height 38
click at [359, 16] on div "Components New component" at bounding box center [412, 22] width 464 height 38
click at [42, 75] on div "Analytics" at bounding box center [43, 75] width 72 height 7
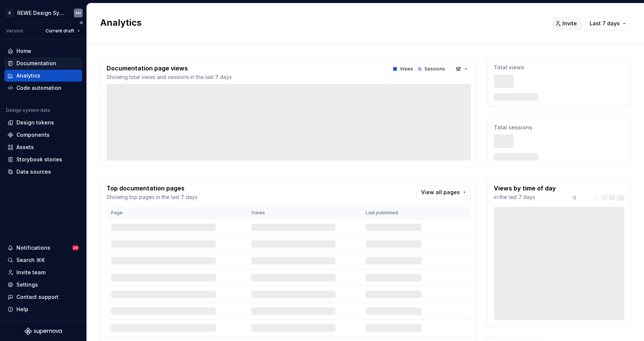
click at [45, 63] on div "Documentation" at bounding box center [36, 63] width 40 height 7
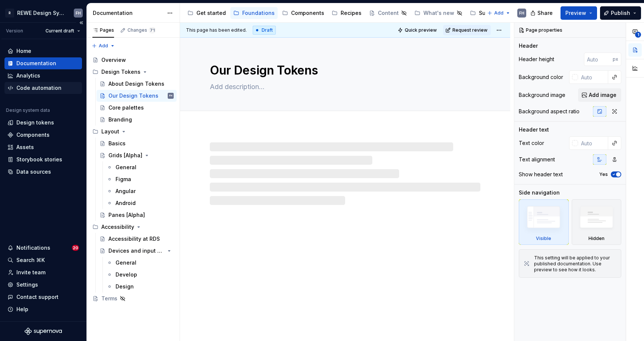
type textarea "*"
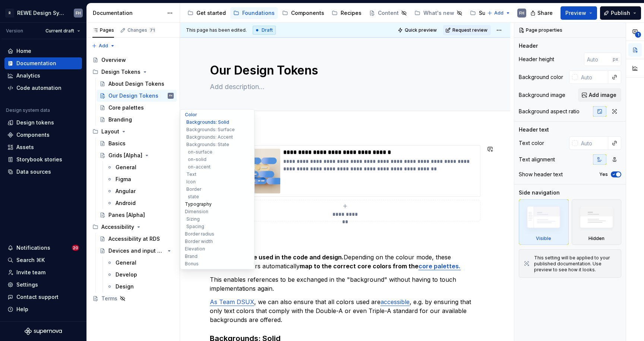
click at [197, 204] on button "Typography" at bounding box center [217, 203] width 71 height 7
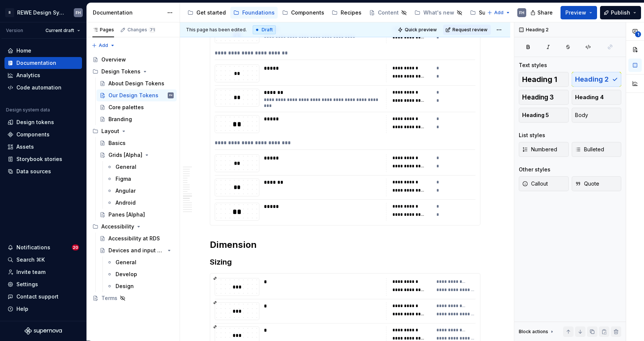
scroll to position [3934, 0]
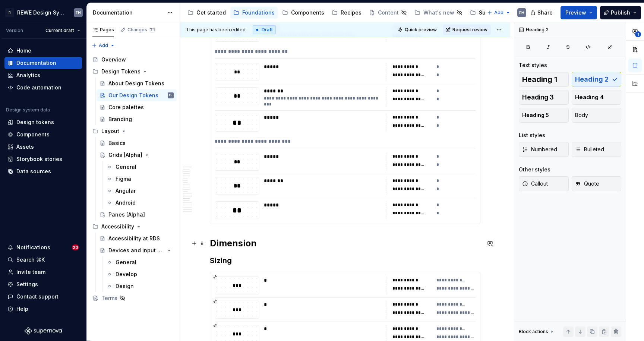
drag, startPoint x: 206, startPoint y: 241, endPoint x: 210, endPoint y: 237, distance: 5.5
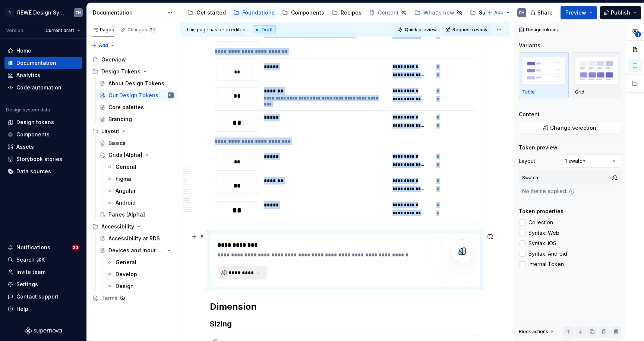
click at [258, 271] on span "**********" at bounding box center [245, 272] width 34 height 7
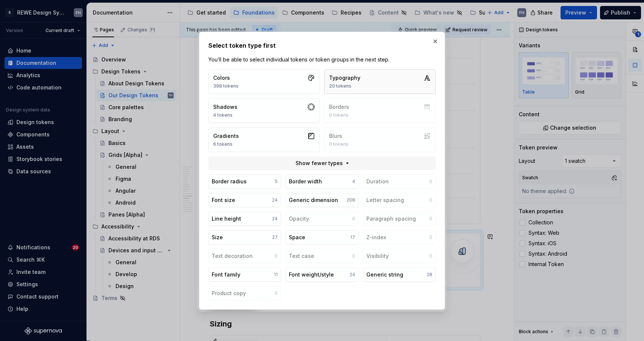
click at [379, 78] on button "Typography 20 tokens" at bounding box center [379, 81] width 111 height 25
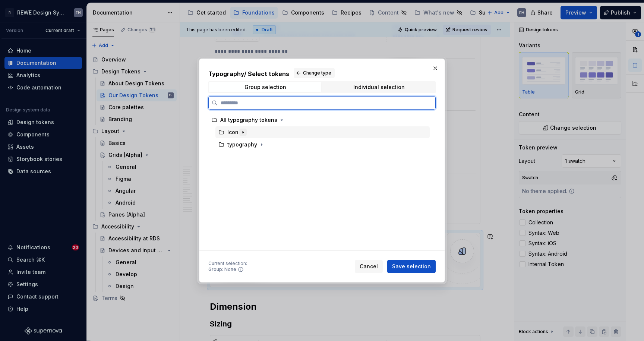
click at [244, 131] on icon "button" at bounding box center [243, 132] width 6 height 6
click at [230, 133] on div "Icon" at bounding box center [232, 131] width 11 height 7
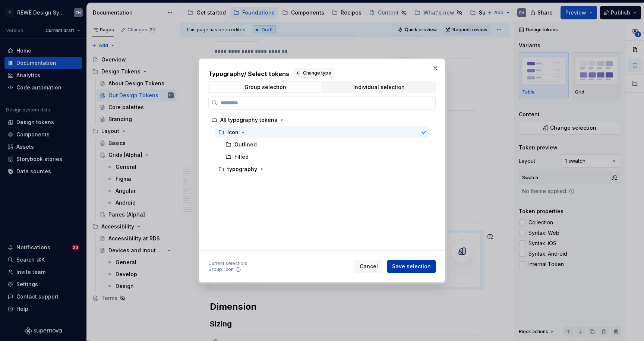
click at [418, 266] on span "Save selection" at bounding box center [411, 266] width 39 height 7
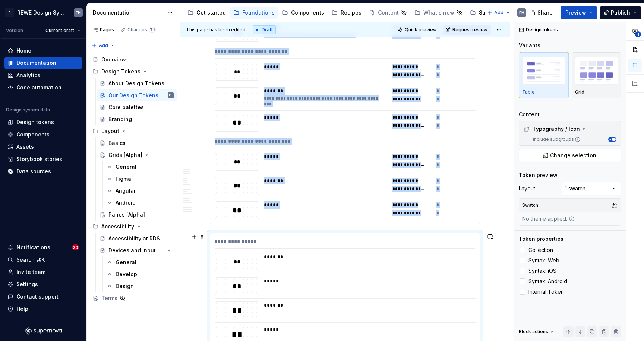
scroll to position [4053, 0]
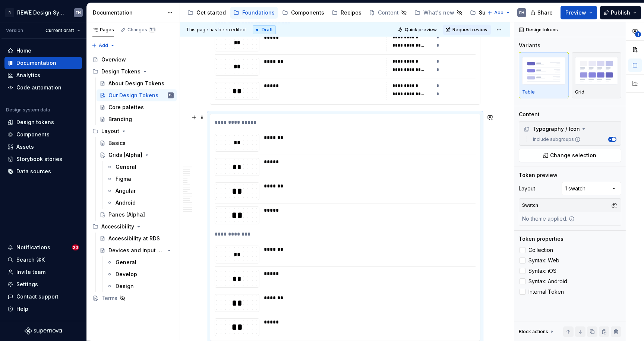
click at [244, 121] on div "**********" at bounding box center [345, 123] width 260 height 11
click at [193, 117] on button "button" at bounding box center [194, 117] width 10 height 10
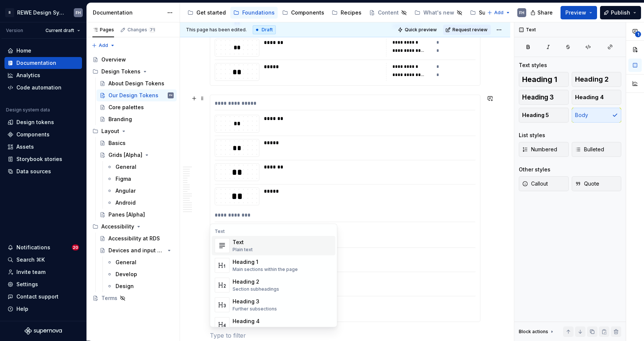
scroll to position [4216, 0]
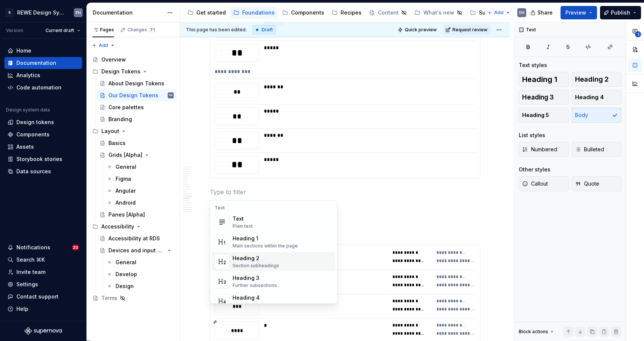
click at [267, 264] on div "Section subheadings" at bounding box center [255, 266] width 47 height 6
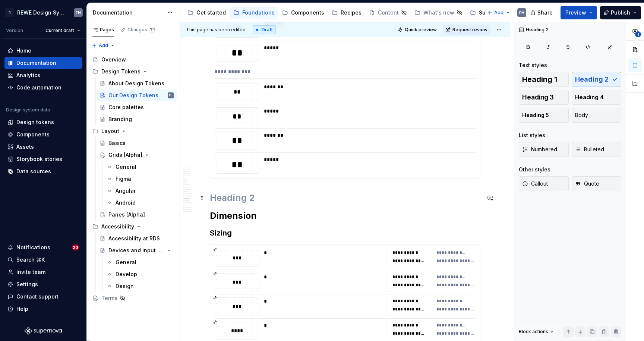
click at [245, 199] on h2 at bounding box center [345, 198] width 270 height 12
click at [552, 96] on span "Heading 3" at bounding box center [538, 96] width 32 height 7
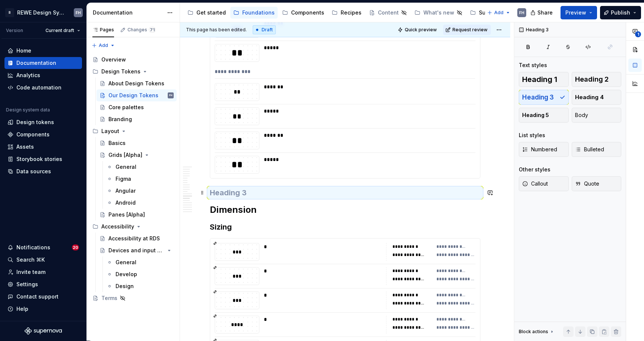
click at [239, 192] on h3 at bounding box center [345, 192] width 270 height 10
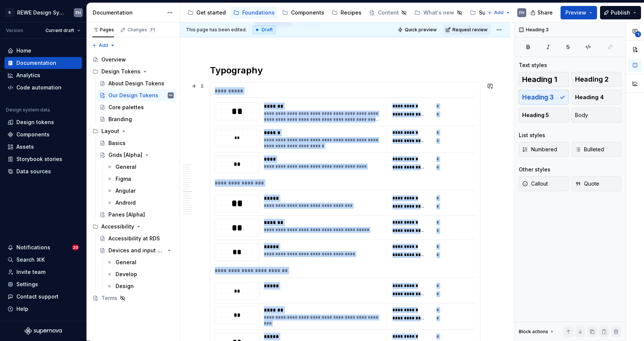
scroll to position [3704, 0]
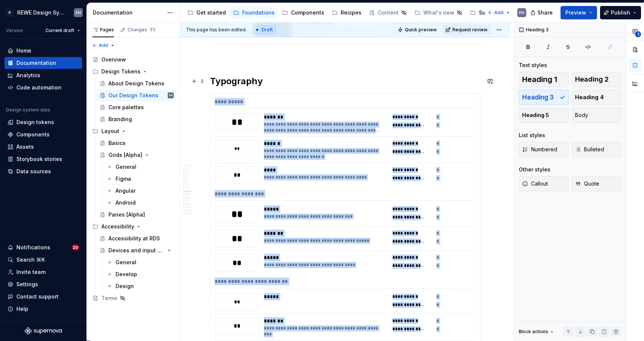
click at [195, 80] on button "button" at bounding box center [194, 81] width 10 height 10
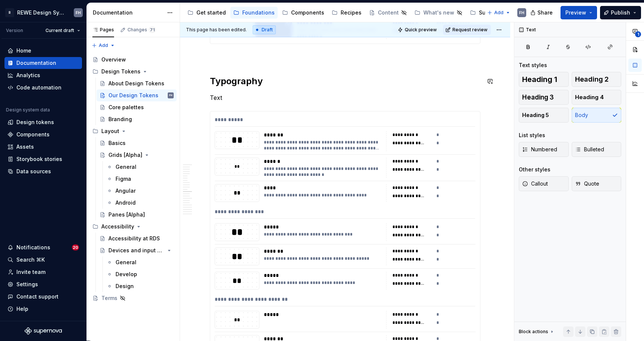
click at [247, 99] on p "Text" at bounding box center [345, 97] width 270 height 9
drag, startPoint x: 560, startPoint y: 96, endPoint x: 556, endPoint y: 96, distance: 3.7
click at [560, 96] on button "Heading 3" at bounding box center [543, 97] width 50 height 15
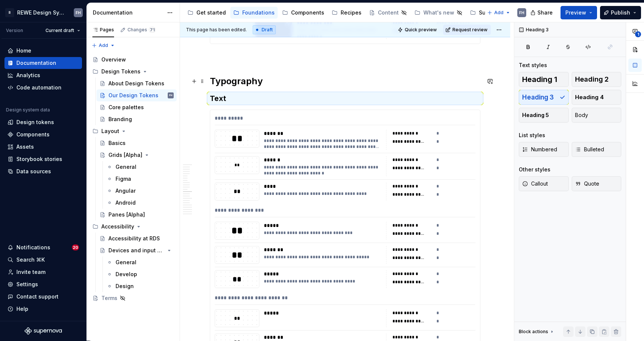
click at [235, 80] on h2 "Typography" at bounding box center [345, 81] width 270 height 12
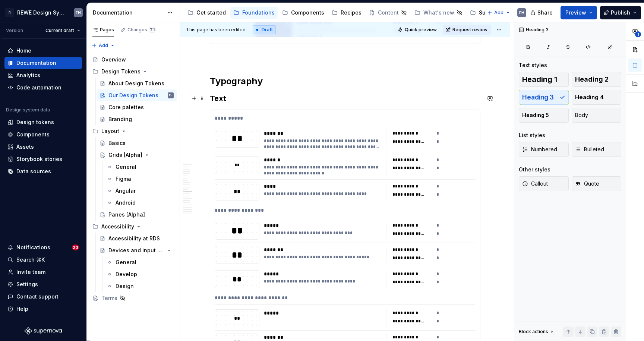
click at [233, 94] on h3 "Text" at bounding box center [345, 98] width 270 height 10
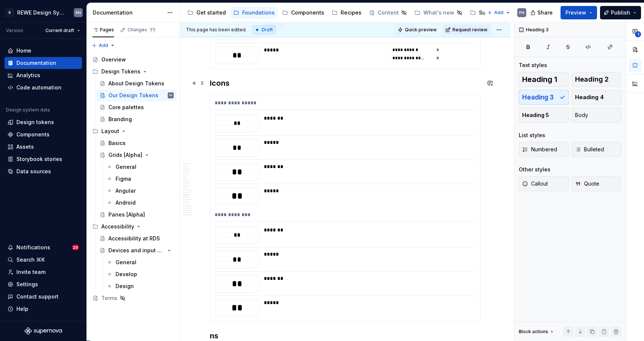
scroll to position [4295, 0]
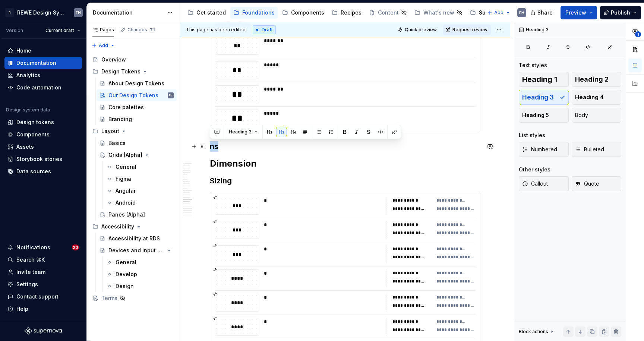
drag, startPoint x: 225, startPoint y: 143, endPoint x: 210, endPoint y: 142, distance: 14.2
click at [210, 142] on h3 "ns" at bounding box center [345, 146] width 270 height 10
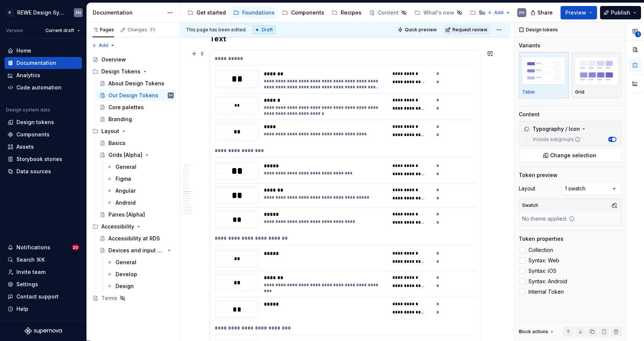
scroll to position [3652, 0]
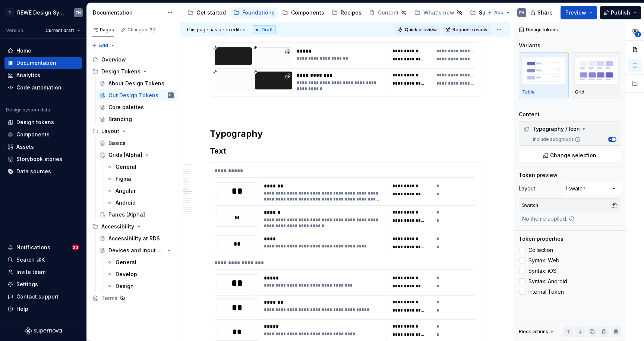
click at [430, 28] on span "Quick preview" at bounding box center [420, 30] width 32 height 6
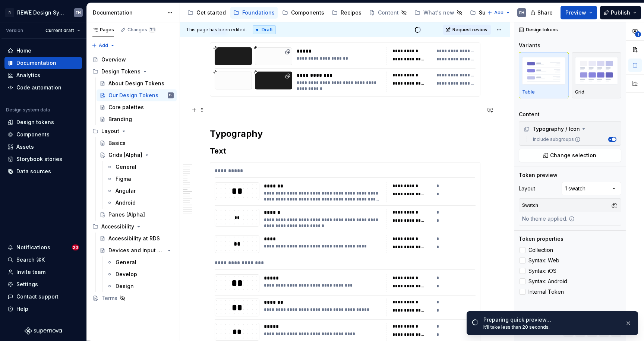
click at [228, 110] on p at bounding box center [345, 109] width 270 height 9
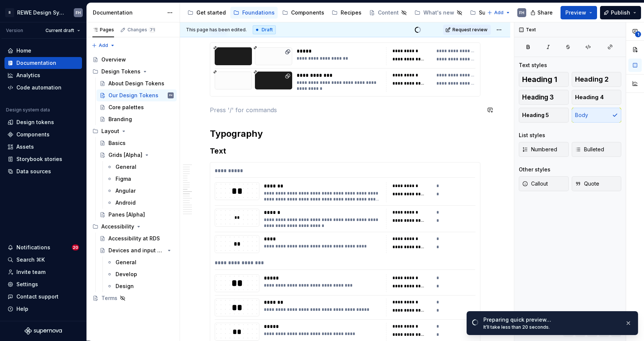
click at [226, 111] on p at bounding box center [345, 109] width 270 height 9
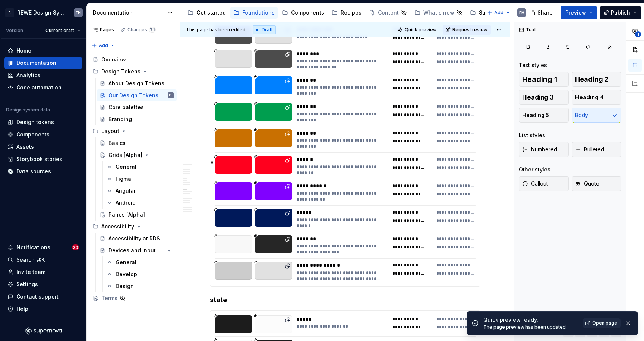
scroll to position [3635, 0]
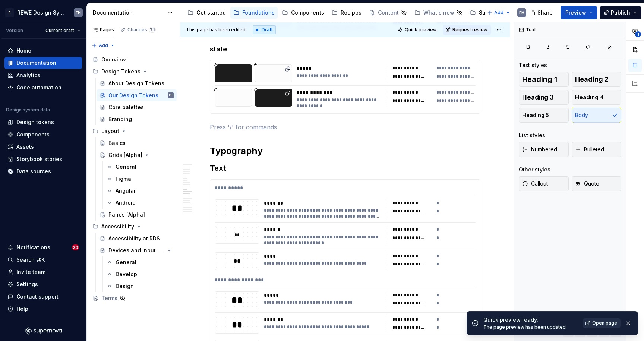
click at [607, 321] on span "Open page" at bounding box center [604, 323] width 25 height 6
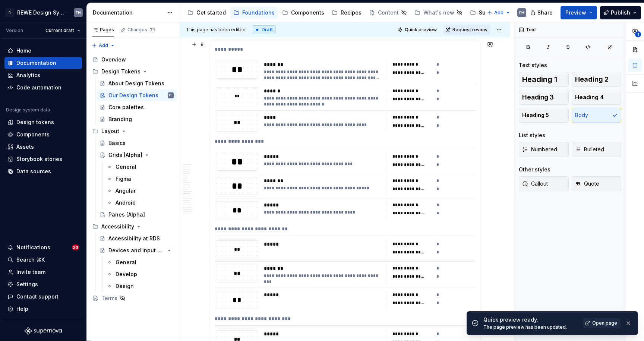
scroll to position [4020, 0]
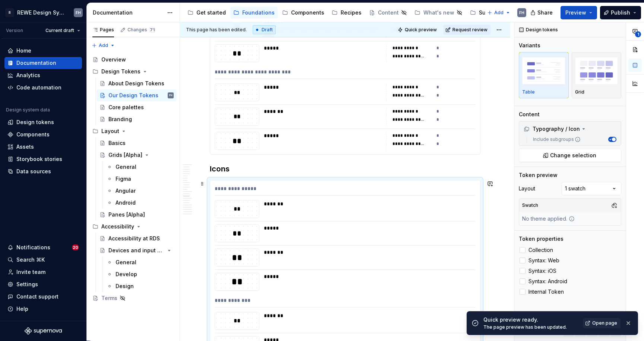
drag, startPoint x: 362, startPoint y: 205, endPoint x: 373, endPoint y: 203, distance: 11.8
click at [362, 205] on div "*******" at bounding box center [367, 203] width 207 height 7
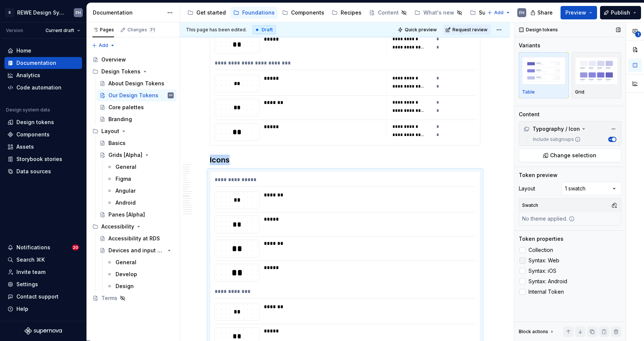
click at [545, 260] on span "Syntax: Web" at bounding box center [543, 260] width 31 height 6
click at [543, 280] on span "Syntax: Android" at bounding box center [547, 281] width 39 height 6
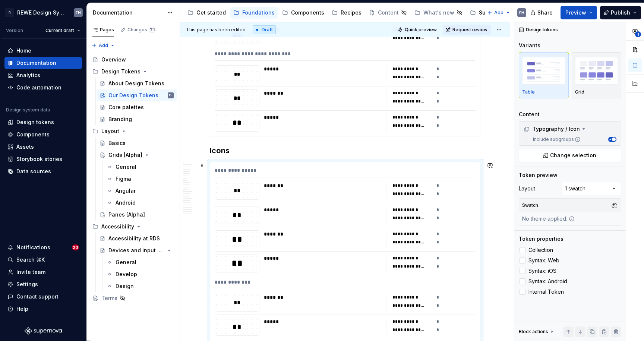
scroll to position [4054, 0]
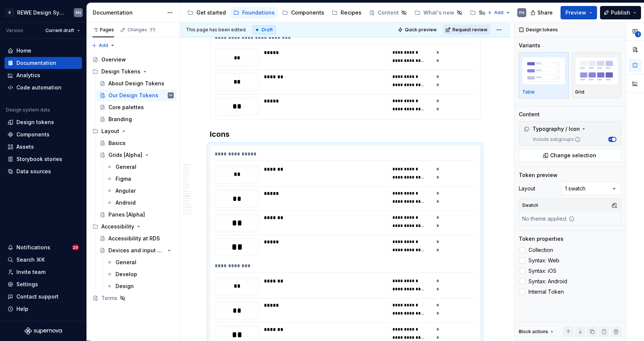
click at [474, 26] on button "Request review" at bounding box center [467, 30] width 48 height 10
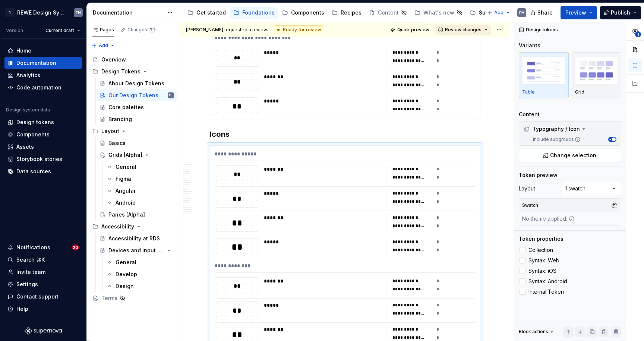
click at [470, 26] on button "Review changes" at bounding box center [462, 30] width 55 height 10
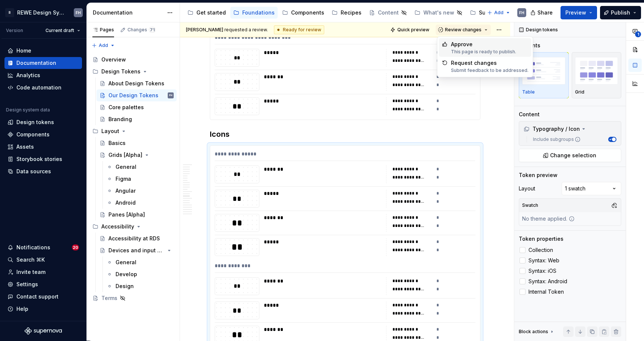
click at [468, 45] on div "Approve" at bounding box center [483, 44] width 65 height 7
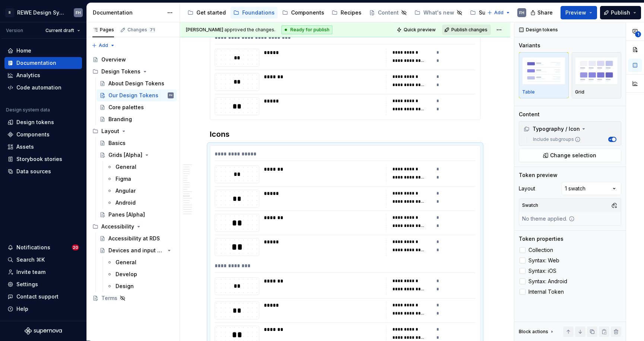
click at [480, 30] on span "Publish changes" at bounding box center [469, 30] width 36 height 6
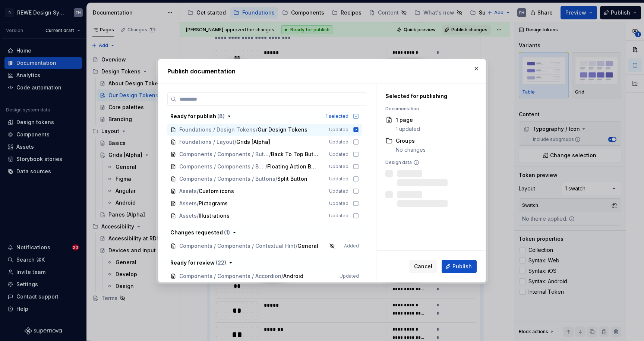
click at [457, 266] on span "Publish" at bounding box center [461, 266] width 19 height 7
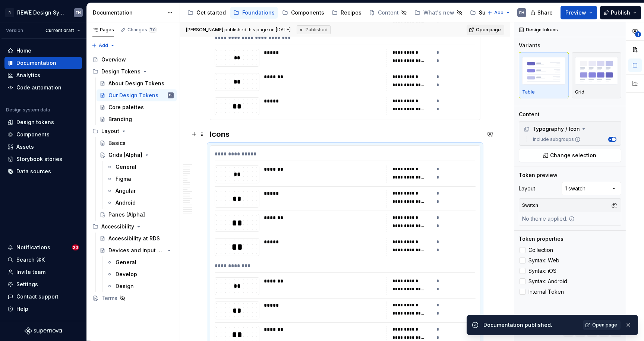
click at [248, 133] on h3 "Icons" at bounding box center [345, 134] width 270 height 10
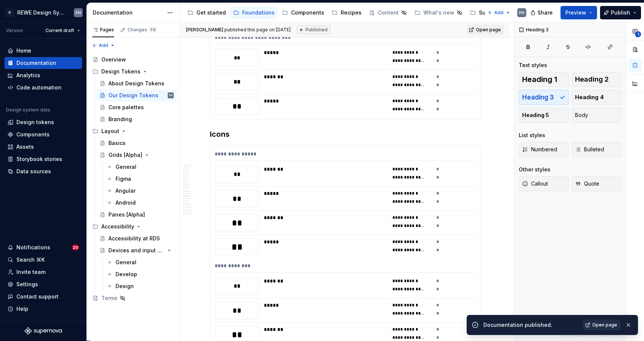
click at [608, 323] on span "Open page" at bounding box center [604, 325] width 25 height 6
click at [630, 324] on button "button" at bounding box center [628, 325] width 10 height 10
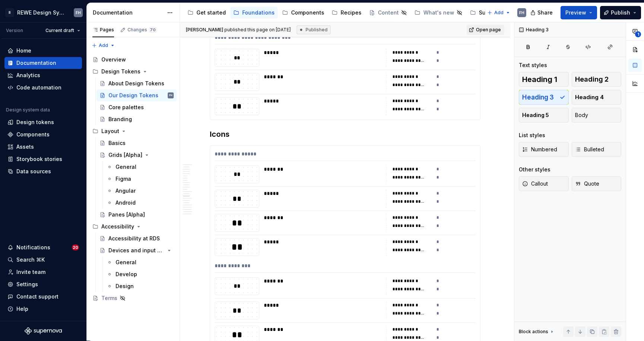
type textarea "*"
